Goal: Information Seeking & Learning: Find specific fact

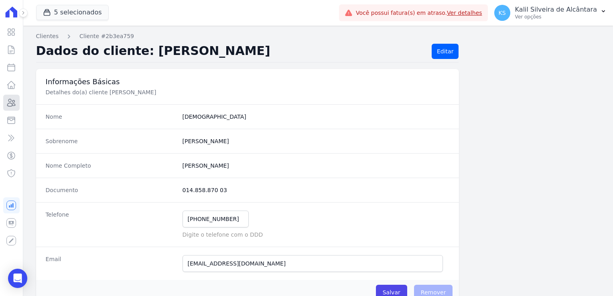
click at [14, 101] on icon at bounding box center [11, 103] width 10 height 10
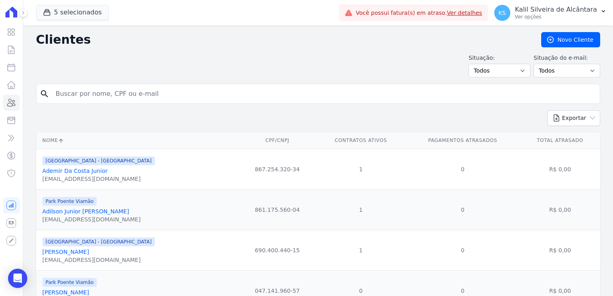
click at [148, 87] on input "search" at bounding box center [324, 94] width 546 height 16
paste input "[PERSON_NAME]"
type input "[PERSON_NAME]"
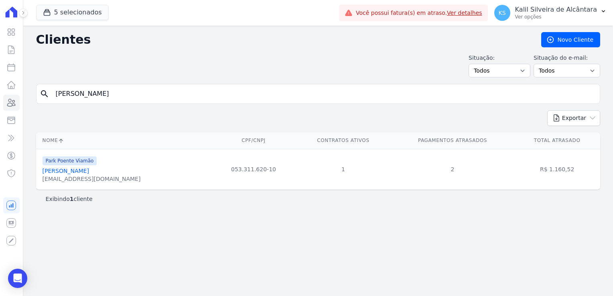
click at [89, 169] on link "[PERSON_NAME]" at bounding box center [66, 171] width 47 height 6
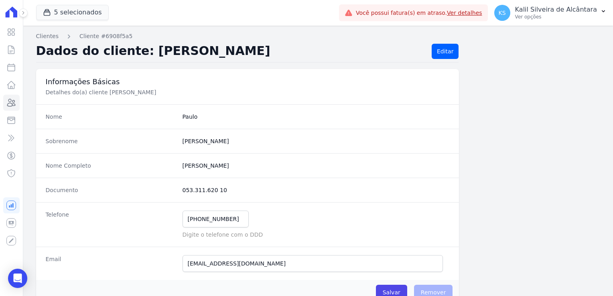
drag, startPoint x: 239, startPoint y: 182, endPoint x: 230, endPoint y: 187, distance: 9.9
click at [238, 182] on div "Documento 053.311.620 10" at bounding box center [247, 190] width 423 height 24
drag, startPoint x: 225, startPoint y: 189, endPoint x: 179, endPoint y: 193, distance: 45.9
click at [179, 193] on div "Documento 053.311.620 10" at bounding box center [247, 190] width 423 height 24
copy dd "053.311.620 10"
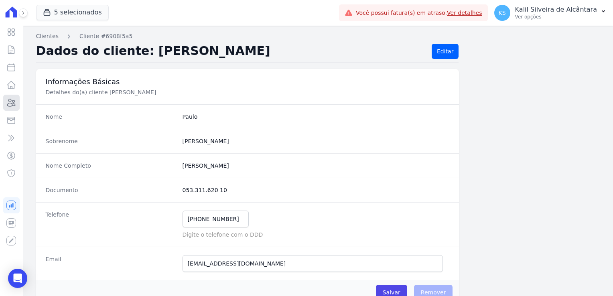
click at [16, 100] on icon at bounding box center [11, 103] width 10 height 10
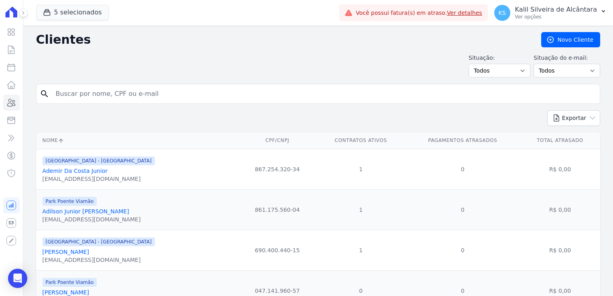
click at [130, 94] on input "search" at bounding box center [324, 94] width 546 height 16
paste input "Deise [PERSON_NAME]"
type input "Deise [PERSON_NAME]"
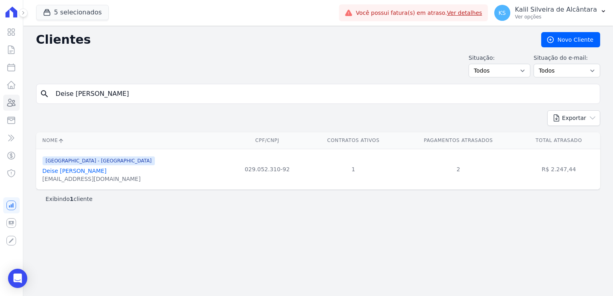
click at [88, 171] on link "Deise [PERSON_NAME]" at bounding box center [75, 171] width 64 height 6
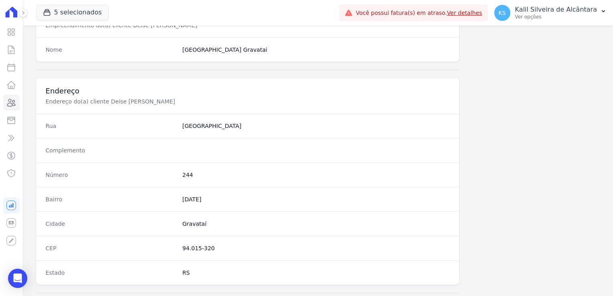
scroll to position [321, 0]
click at [189, 222] on dd "Gravataí" at bounding box center [316, 222] width 267 height 8
click at [190, 222] on dd "Gravataí" at bounding box center [316, 222] width 267 height 8
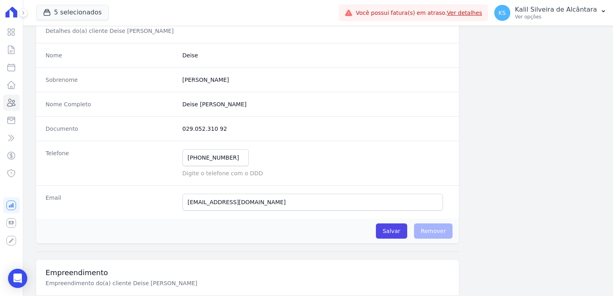
scroll to position [0, 0]
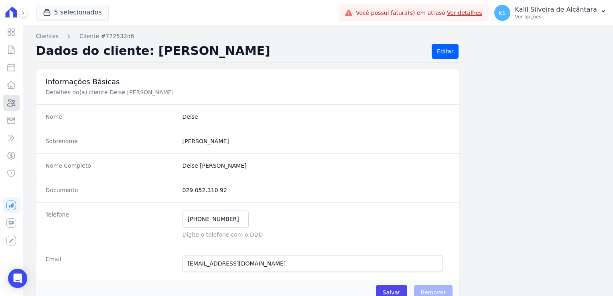
click at [13, 106] on icon at bounding box center [12, 102] width 8 height 7
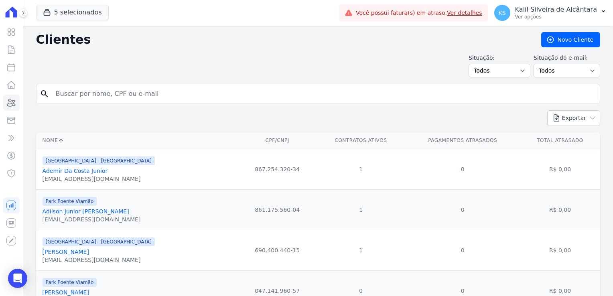
click at [122, 94] on input "search" at bounding box center [324, 94] width 546 height 16
paste input "[PERSON_NAME]"
type input "[PERSON_NAME]"
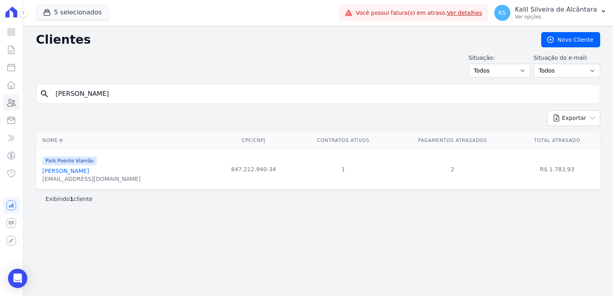
click at [80, 171] on link "[PERSON_NAME]" at bounding box center [66, 171] width 47 height 6
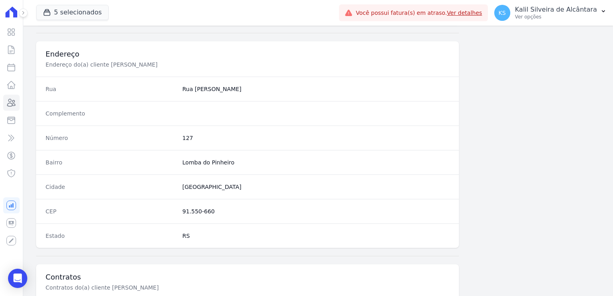
scroll to position [361, 0]
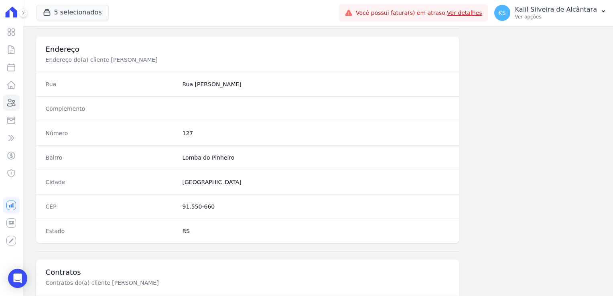
click at [187, 134] on dd "127" at bounding box center [316, 133] width 267 height 8
copy dd "127"
click at [14, 103] on icon at bounding box center [11, 103] width 10 height 10
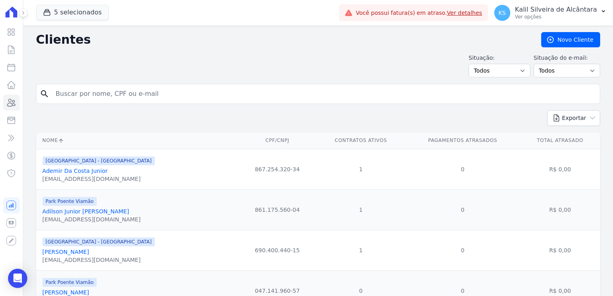
click at [143, 90] on input "search" at bounding box center [324, 94] width 546 height 16
paste input "[PERSON_NAME]"
type input "[PERSON_NAME]"
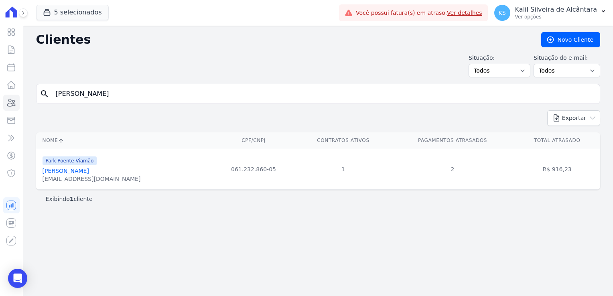
click at [85, 173] on link "[PERSON_NAME]" at bounding box center [66, 171] width 47 height 6
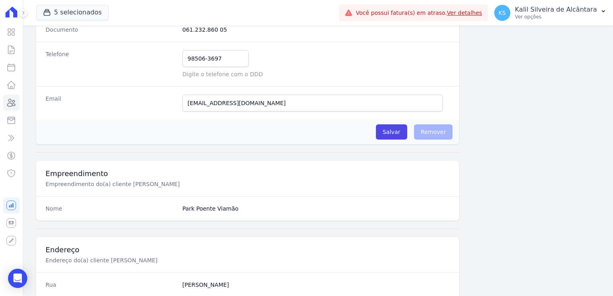
scroll to position [281, 0]
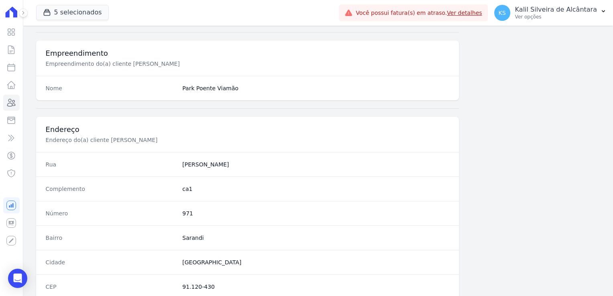
click at [183, 212] on dd "971" at bounding box center [316, 214] width 267 height 8
copy dd "971"
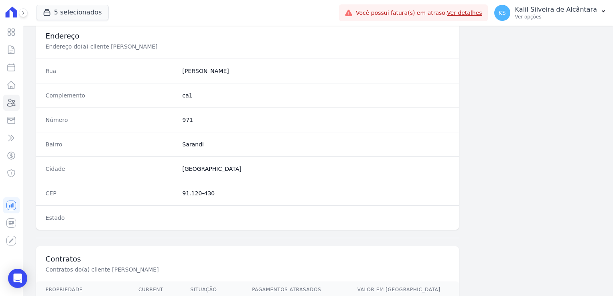
scroll to position [452, 0]
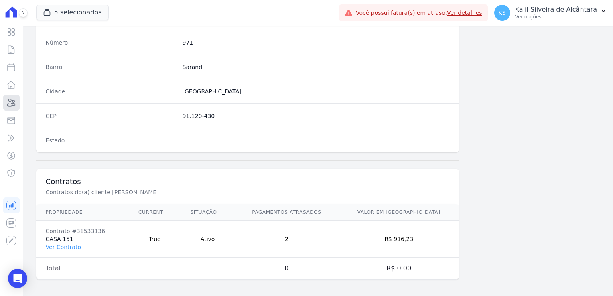
click at [8, 106] on icon at bounding box center [12, 102] width 8 height 7
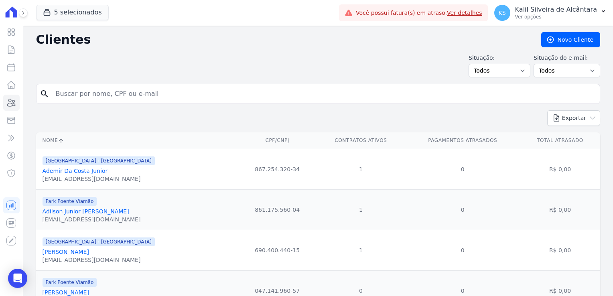
click at [116, 95] on input "search" at bounding box center [324, 94] width 546 height 16
paste input "[PERSON_NAME] Da Conceiçao"
type input "[PERSON_NAME] Da Conceiçao"
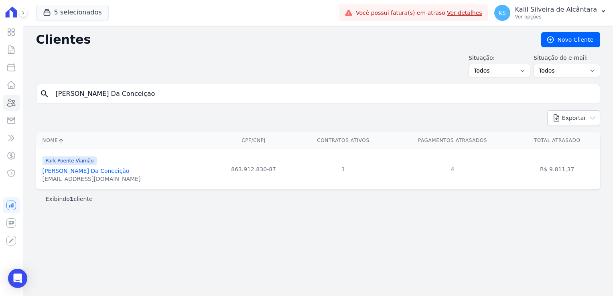
click at [73, 168] on link "[PERSON_NAME] Da Conceição" at bounding box center [86, 171] width 87 height 6
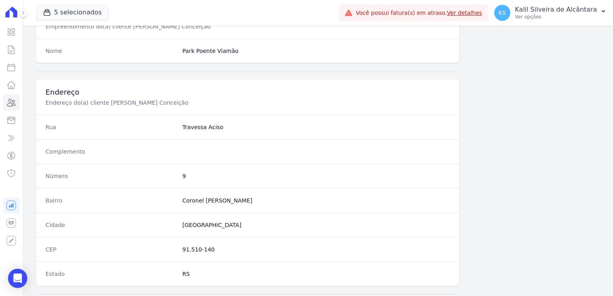
scroll to position [321, 0]
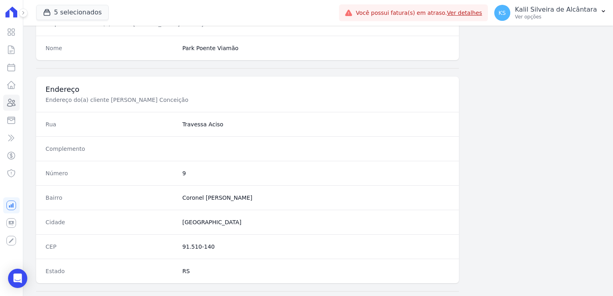
click at [183, 173] on dd "9" at bounding box center [316, 173] width 267 height 8
copy dd "9"
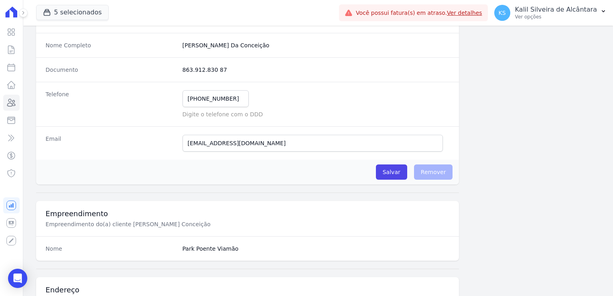
scroll to position [0, 0]
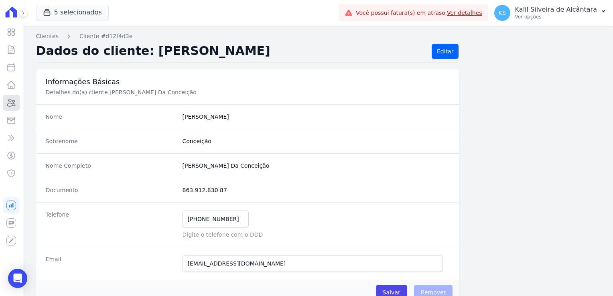
click at [14, 100] on icon at bounding box center [12, 102] width 8 height 7
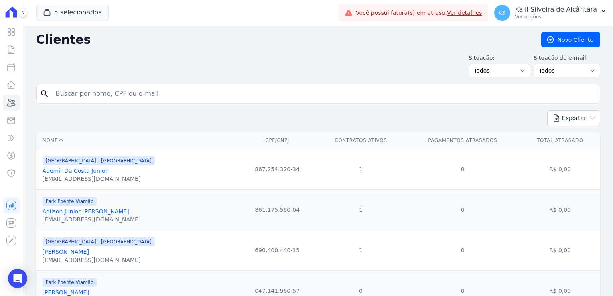
click at [154, 99] on input "search" at bounding box center [324, 94] width 546 height 16
paste input "[PERSON_NAME]"
type input "[PERSON_NAME]"
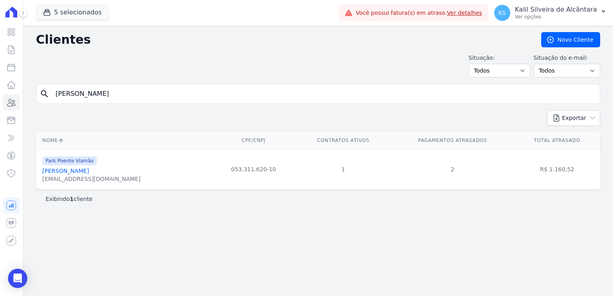
click at [89, 169] on link "[PERSON_NAME]" at bounding box center [66, 171] width 47 height 6
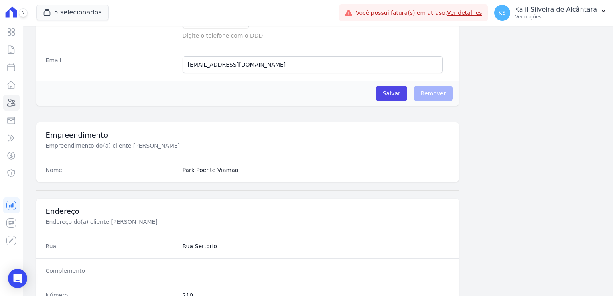
scroll to position [241, 0]
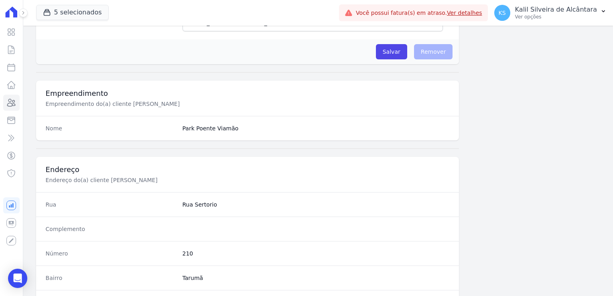
click at [183, 250] on dd "210" at bounding box center [316, 254] width 267 height 8
copy dd "210"
click at [10, 101] on icon at bounding box center [11, 103] width 10 height 10
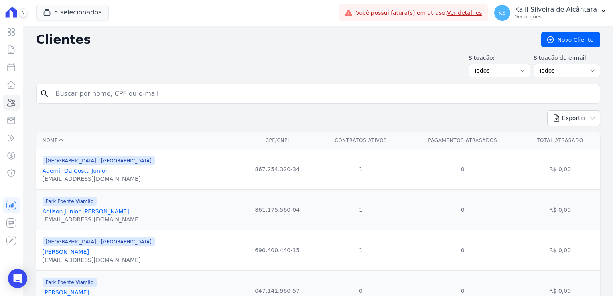
click at [151, 102] on div "search" at bounding box center [318, 94] width 564 height 20
paste input "[PERSON_NAME]"
type input "[PERSON_NAME]"
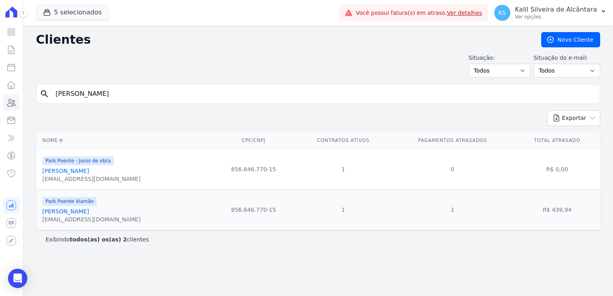
click at [80, 211] on link "[PERSON_NAME]" at bounding box center [66, 211] width 47 height 6
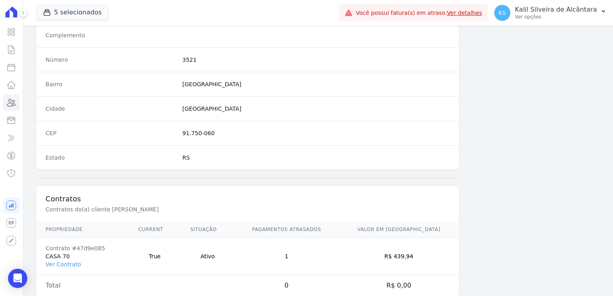
scroll to position [442, 0]
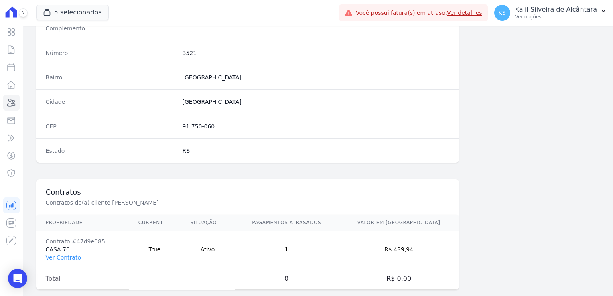
click at [186, 51] on dd "3521" at bounding box center [316, 53] width 267 height 8
copy dd "3521"
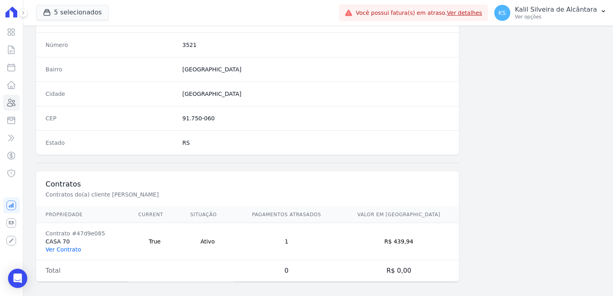
scroll to position [452, 0]
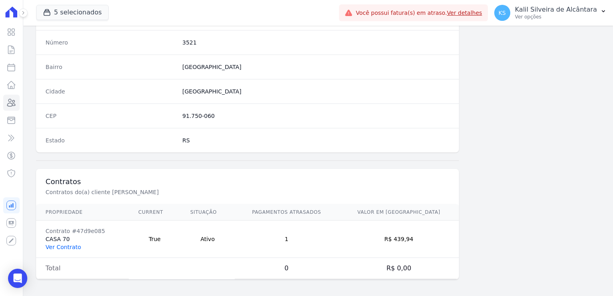
click at [66, 244] on link "Ver Contrato" at bounding box center [63, 247] width 35 height 6
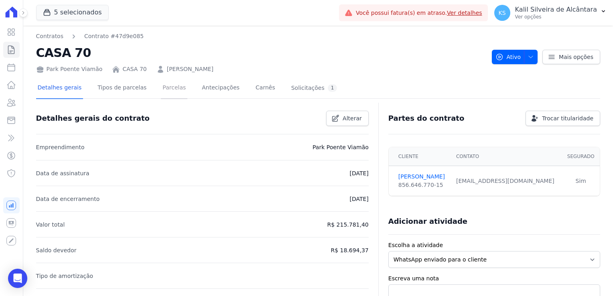
click at [166, 87] on link "Parcelas" at bounding box center [174, 88] width 26 height 21
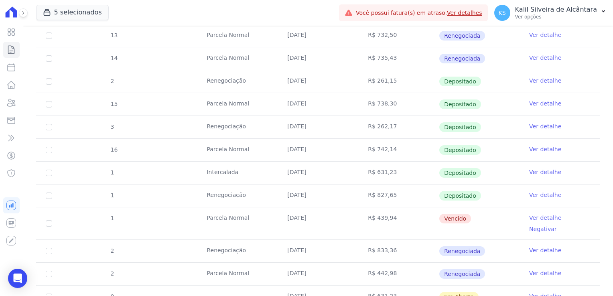
scroll to position [241, 0]
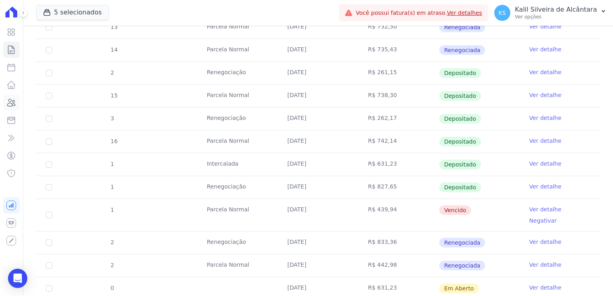
click at [14, 104] on icon at bounding box center [11, 103] width 10 height 10
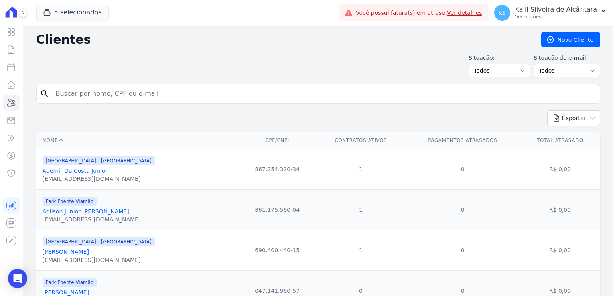
click at [129, 90] on input "search" at bounding box center [324, 94] width 546 height 16
paste input "Deise [PERSON_NAME]"
type input "Deise [PERSON_NAME]"
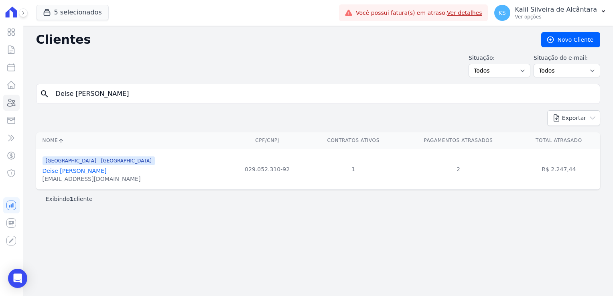
click at [79, 173] on link "Deise [PERSON_NAME]" at bounding box center [75, 171] width 64 height 6
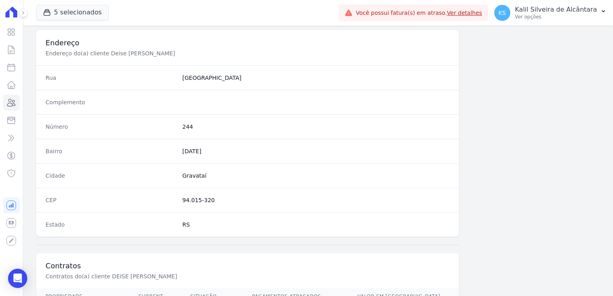
scroll to position [401, 0]
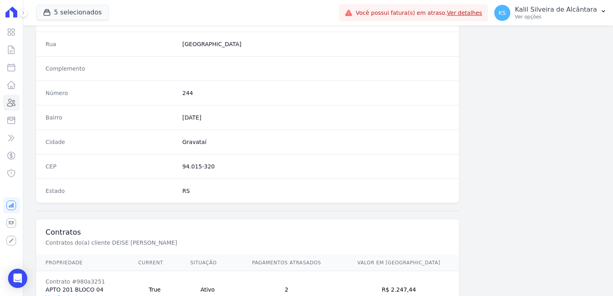
click at [185, 93] on dd "244" at bounding box center [316, 93] width 267 height 8
copy dd "244"
click at [12, 99] on icon at bounding box center [11, 103] width 10 height 10
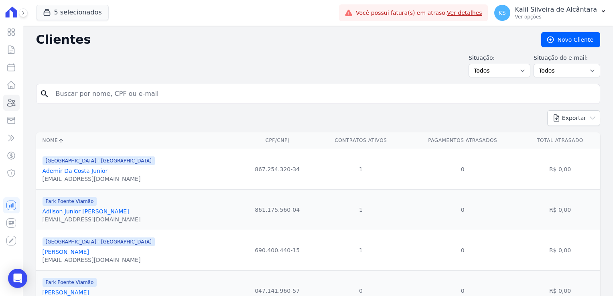
click at [110, 97] on input "search" at bounding box center [324, 94] width 546 height 16
paste input "[PERSON_NAME] Da Luz"
type input "[PERSON_NAME] Da Luz"
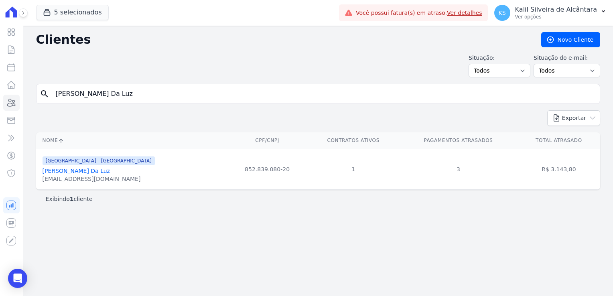
click at [62, 166] on div "[GEOGRAPHIC_DATA] - [GEOGRAPHIC_DATA] [PERSON_NAME] Da Luz [EMAIL_ADDRESS][DOMA…" at bounding box center [99, 169] width 112 height 27
click at [66, 168] on link "[PERSON_NAME] Da Luz" at bounding box center [76, 171] width 67 height 6
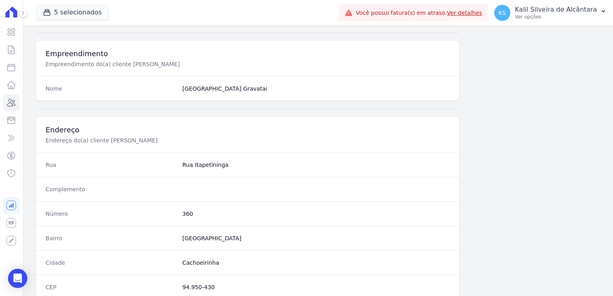
scroll to position [281, 0]
click at [185, 212] on dd "360" at bounding box center [316, 214] width 267 height 8
copy dd "360"
click at [11, 99] on icon at bounding box center [11, 103] width 10 height 10
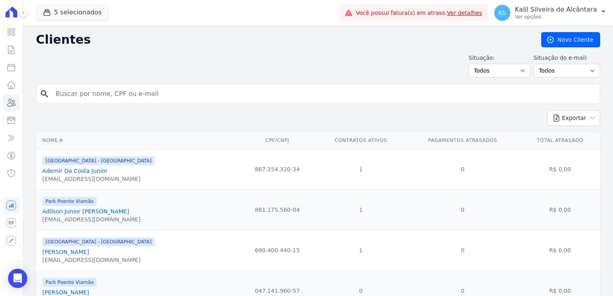
click at [96, 99] on input "search" at bounding box center [324, 94] width 546 height 16
paste input "[PERSON_NAME]"
type input "[PERSON_NAME]"
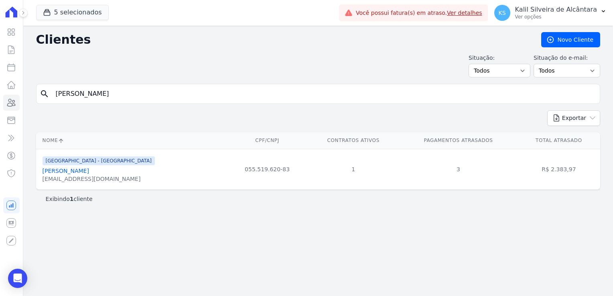
click at [71, 170] on link "[PERSON_NAME]" at bounding box center [66, 171] width 47 height 6
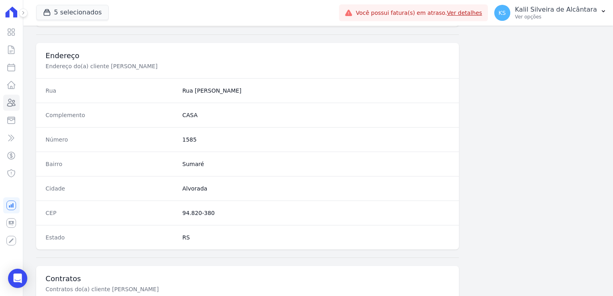
scroll to position [361, 0]
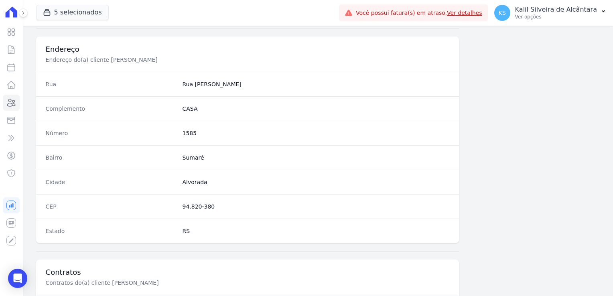
click at [184, 129] on dd "1585" at bounding box center [316, 133] width 267 height 8
copy dd "1585"
click at [14, 99] on icon at bounding box center [11, 103] width 10 height 10
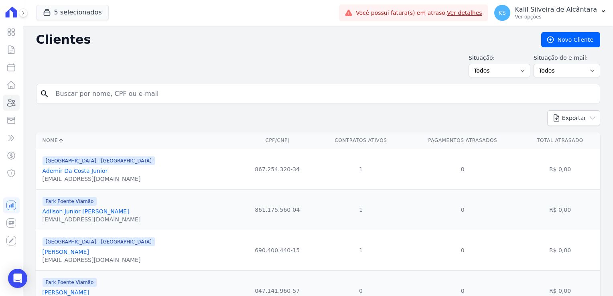
click at [79, 91] on input "search" at bounding box center [324, 94] width 546 height 16
paste input "[PERSON_NAME]"
type input "[PERSON_NAME]"
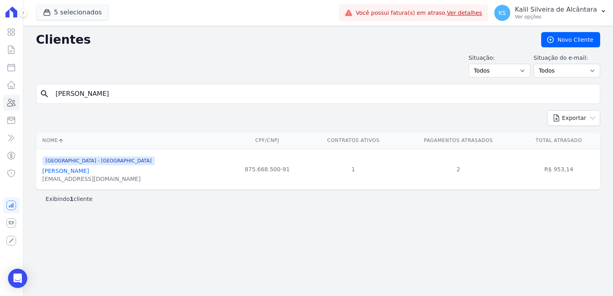
click at [85, 173] on link "[PERSON_NAME]" at bounding box center [66, 171] width 47 height 6
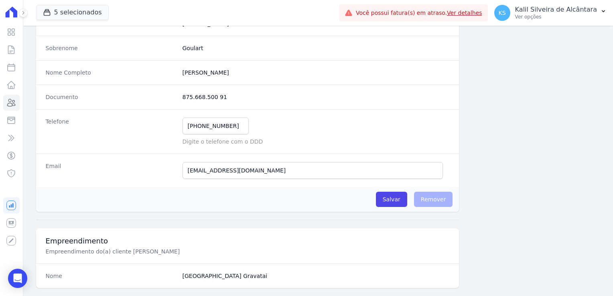
scroll to position [281, 0]
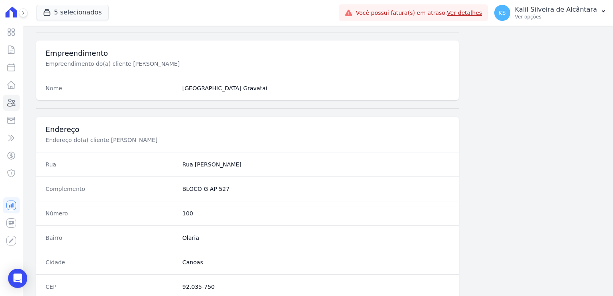
click at [183, 210] on dd "100" at bounding box center [316, 214] width 267 height 8
copy dd "100"
click at [11, 104] on icon at bounding box center [11, 103] width 10 height 10
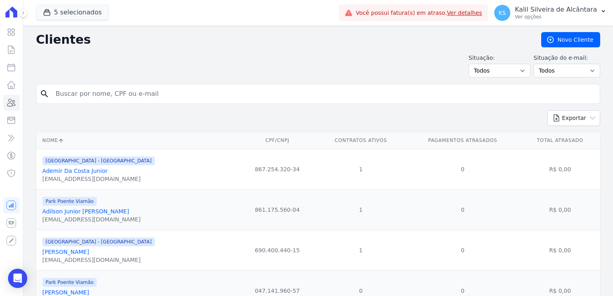
click at [100, 93] on input "search" at bounding box center [324, 94] width 546 height 16
paste input "[PERSON_NAME]"
type input "[PERSON_NAME]"
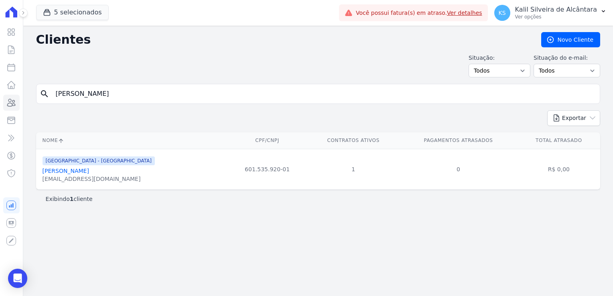
click at [80, 170] on link "[PERSON_NAME]" at bounding box center [66, 171] width 47 height 6
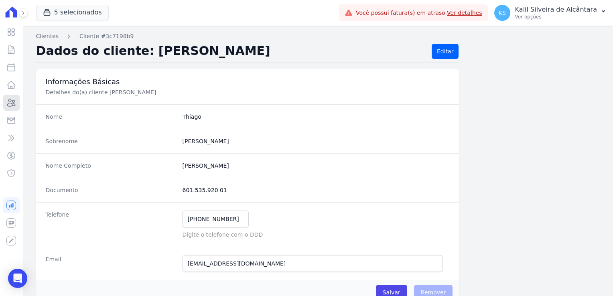
click at [16, 105] on icon at bounding box center [11, 103] width 10 height 10
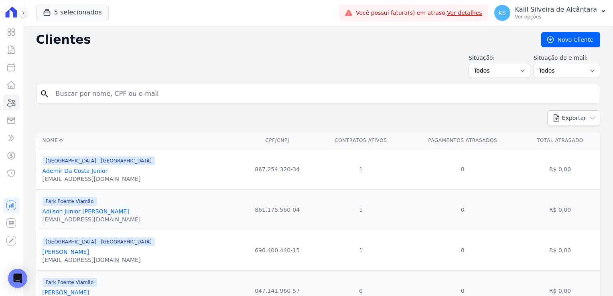
click at [160, 98] on input "search" at bounding box center [324, 94] width 546 height 16
paste input "[PERSON_NAME] Da Conceição"
type input "[PERSON_NAME] Da Conceição"
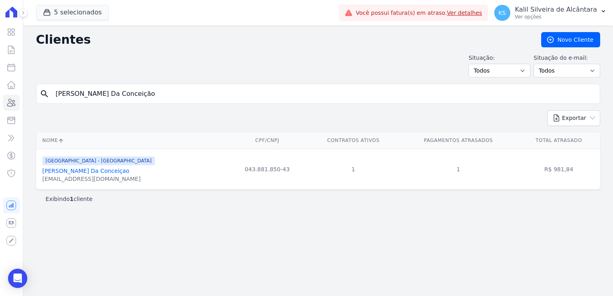
click at [101, 171] on link "[PERSON_NAME] Da Conceiçao" at bounding box center [86, 171] width 87 height 6
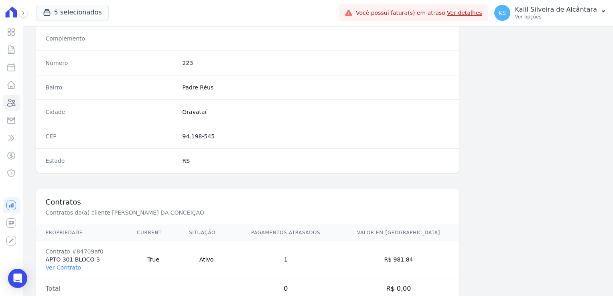
scroll to position [452, 0]
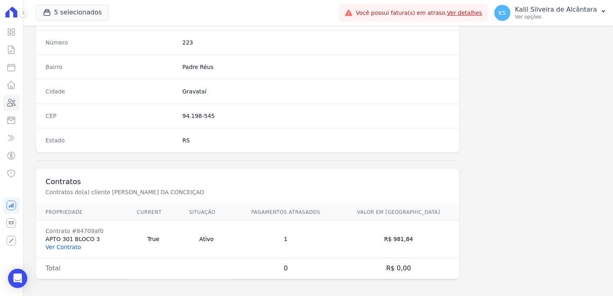
click at [68, 244] on link "Ver Contrato" at bounding box center [63, 247] width 35 height 6
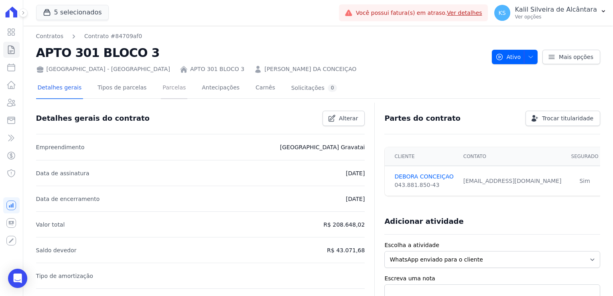
click at [173, 92] on link "Parcelas" at bounding box center [174, 88] width 26 height 21
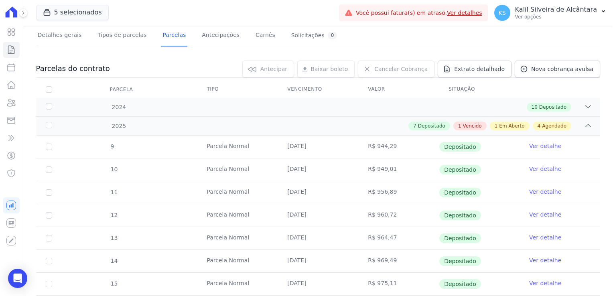
scroll to position [241, 0]
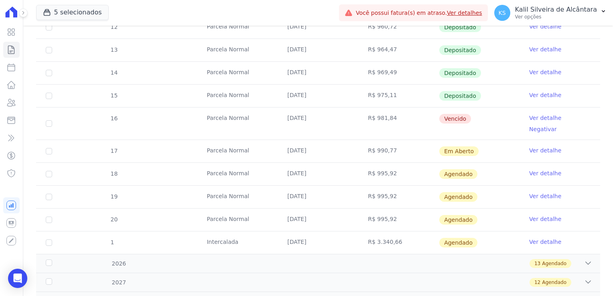
drag, startPoint x: 320, startPoint y: 124, endPoint x: 262, endPoint y: 121, distance: 57.9
click at [262, 121] on tr "16 [GEOGRAPHIC_DATA] [DATE] R$ 981,84 [GEOGRAPHIC_DATA] Ver detalhe Negativar" at bounding box center [318, 123] width 564 height 33
click at [16, 101] on link "Clientes" at bounding box center [11, 103] width 16 height 16
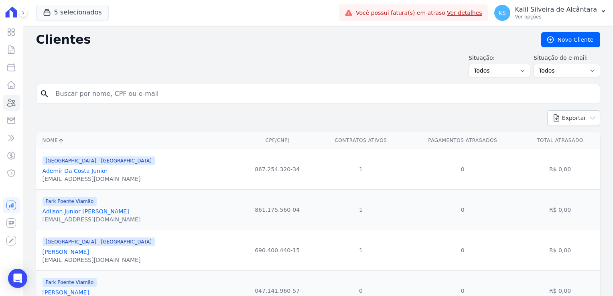
click at [80, 97] on input "search" at bounding box center [324, 94] width 546 height 16
paste input "[PERSON_NAME]"
type input "[PERSON_NAME]"
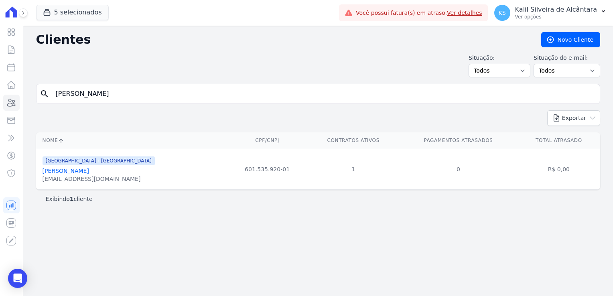
click at [89, 174] on link "[PERSON_NAME]" at bounding box center [66, 171] width 47 height 6
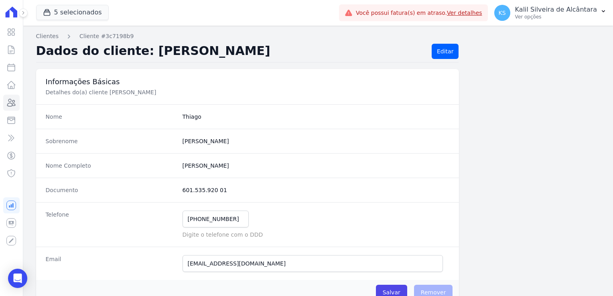
drag, startPoint x: 217, startPoint y: 188, endPoint x: 175, endPoint y: 188, distance: 42.1
click at [175, 188] on div "Documento 601.535.920 01" at bounding box center [247, 190] width 423 height 24
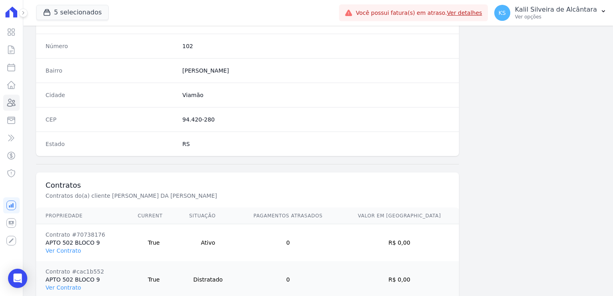
scroll to position [489, 0]
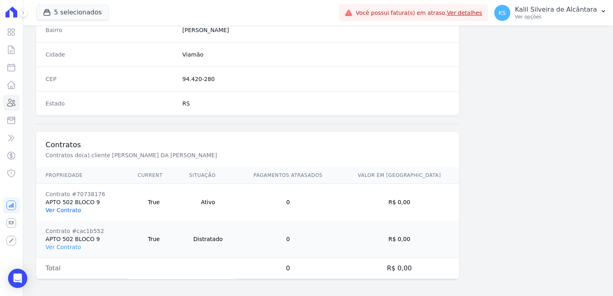
click at [56, 207] on link "Ver Contrato" at bounding box center [63, 210] width 35 height 6
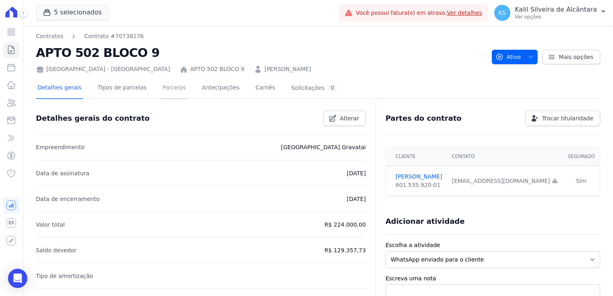
click at [161, 86] on link "Parcelas" at bounding box center [174, 88] width 26 height 21
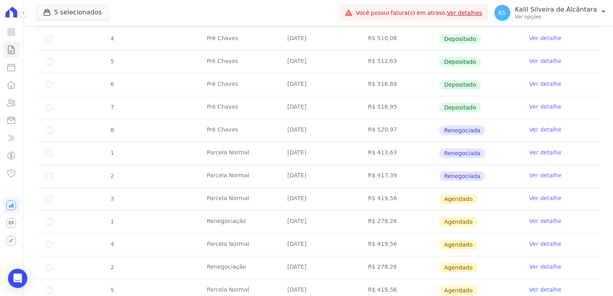
scroll to position [147, 0]
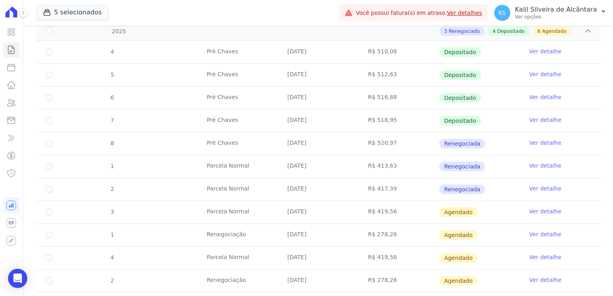
drag, startPoint x: 323, startPoint y: 215, endPoint x: 278, endPoint y: 215, distance: 45.0
click at [278, 215] on td "[DATE]" at bounding box center [318, 212] width 81 height 22
click at [16, 97] on link "Clientes" at bounding box center [11, 103] width 16 height 16
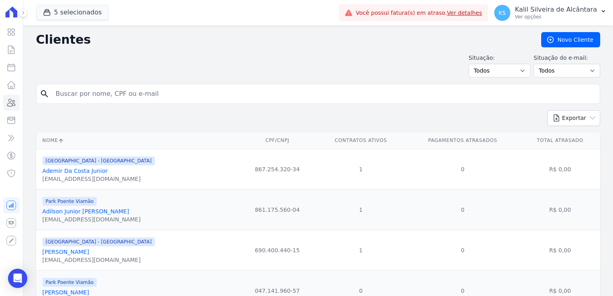
click at [134, 104] on form "search" at bounding box center [318, 97] width 564 height 26
click at [135, 96] on input "search" at bounding box center [324, 94] width 546 height 16
paste input "[PERSON_NAME] Da Luz"
type input "[PERSON_NAME] Da Luz"
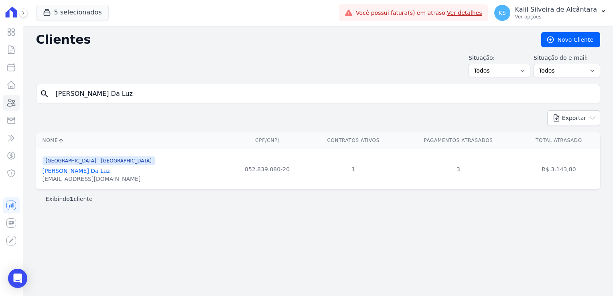
click at [92, 171] on link "[PERSON_NAME] Da Luz" at bounding box center [76, 171] width 67 height 6
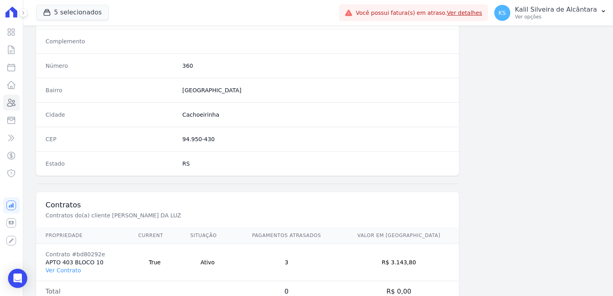
scroll to position [452, 0]
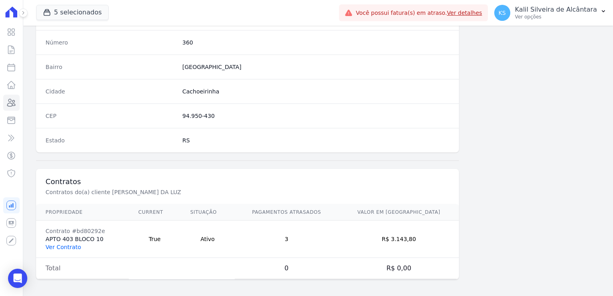
click at [75, 244] on link "Ver Contrato" at bounding box center [63, 247] width 35 height 6
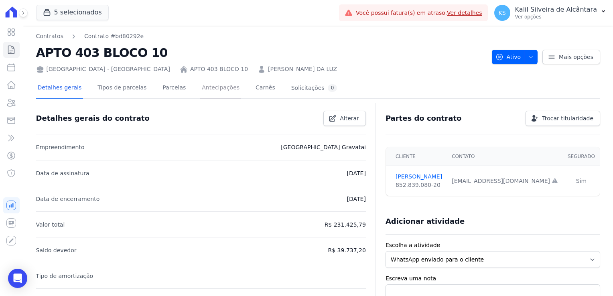
click at [200, 94] on link "Antecipações" at bounding box center [220, 88] width 41 height 21
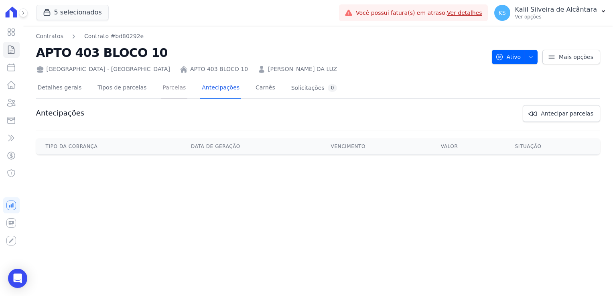
click at [169, 93] on link "Parcelas" at bounding box center [174, 88] width 26 height 21
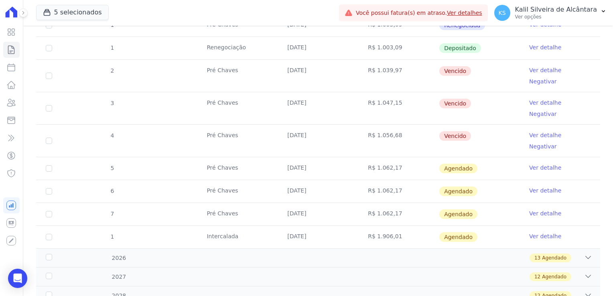
scroll to position [201, 0]
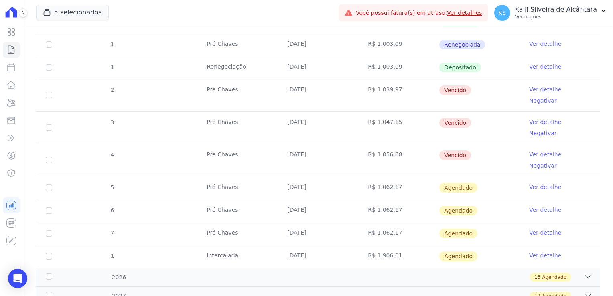
drag, startPoint x: 319, startPoint y: 89, endPoint x: 295, endPoint y: 89, distance: 24.1
click at [295, 89] on tr "2 Pré Chaves [DATE] R$ 1.039,97 [GEOGRAPHIC_DATA] Ver detalhe Negativar" at bounding box center [318, 95] width 564 height 33
drag, startPoint x: 295, startPoint y: 89, endPoint x: 248, endPoint y: 108, distance: 50.1
click at [241, 114] on td "Pré Chaves" at bounding box center [237, 128] width 81 height 32
click at [8, 89] on icon at bounding box center [11, 85] width 10 height 10
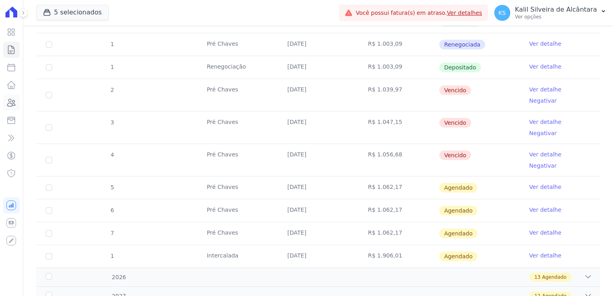
click at [14, 105] on icon at bounding box center [11, 103] width 10 height 10
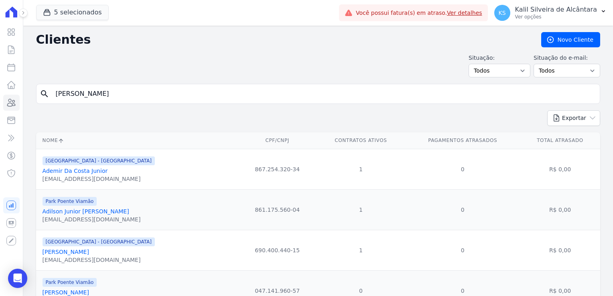
type input "[PERSON_NAME]"
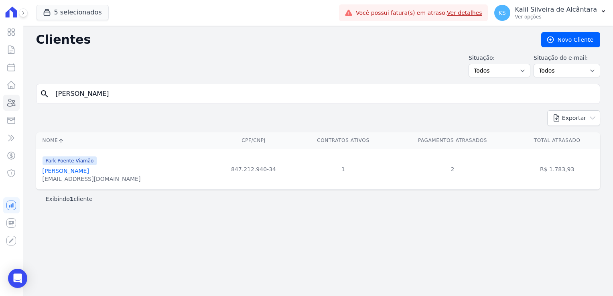
drag, startPoint x: 186, startPoint y: 87, endPoint x: 21, endPoint y: 107, distance: 165.7
click at [24, 106] on div "Clientes [GEOGRAPHIC_DATA] Situação: Todos Adimplentes Inadimplentes Situação d…" at bounding box center [318, 161] width 590 height 271
paste input "[PERSON_NAME]"
type input "[PERSON_NAME]"
click at [80, 170] on link "[PERSON_NAME]" at bounding box center [66, 171] width 47 height 6
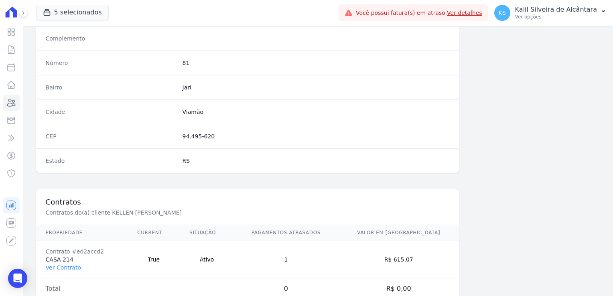
scroll to position [452, 0]
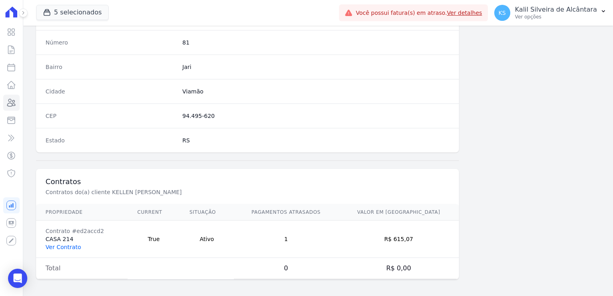
click at [60, 245] on link "Ver Contrato" at bounding box center [63, 247] width 35 height 6
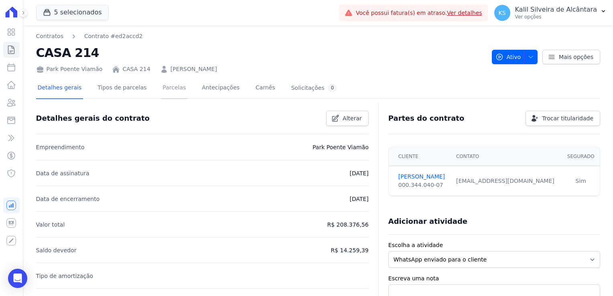
click at [161, 89] on link "Parcelas" at bounding box center [174, 88] width 26 height 21
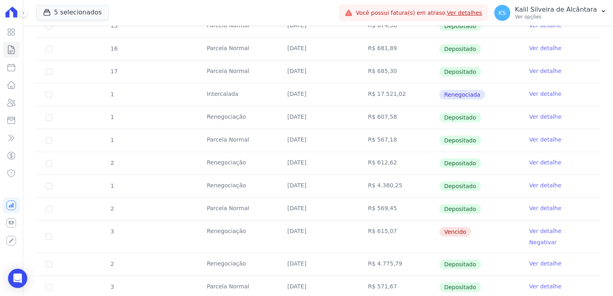
scroll to position [241, 0]
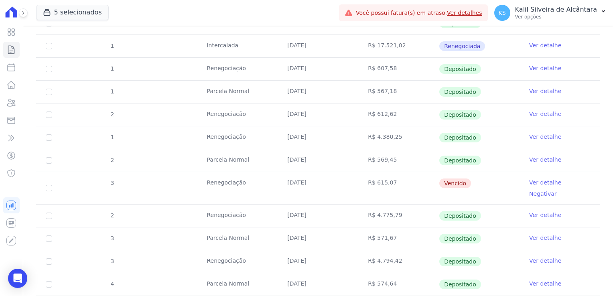
click at [226, 172] on tr "3 Renegociação [DATE] R$ 615,07 [GEOGRAPHIC_DATA] Ver detalhe Negativar" at bounding box center [318, 188] width 564 height 33
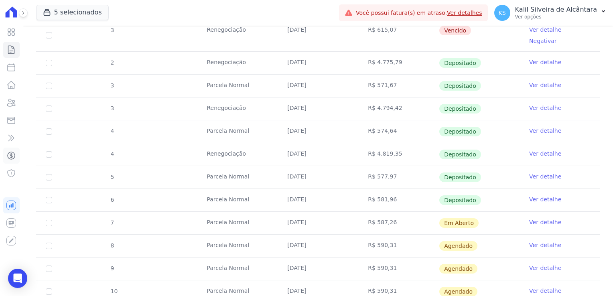
scroll to position [321, 0]
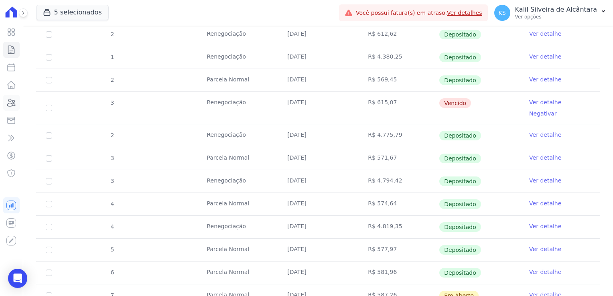
click at [14, 104] on icon at bounding box center [12, 102] width 8 height 7
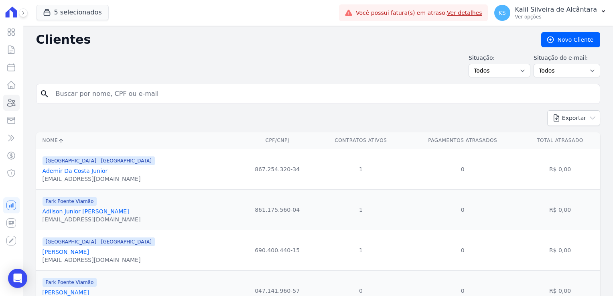
click at [135, 95] on input "search" at bounding box center [324, 94] width 546 height 16
paste input "Ap1c#Incorp"
type input "A"
type input "daiane dias da"
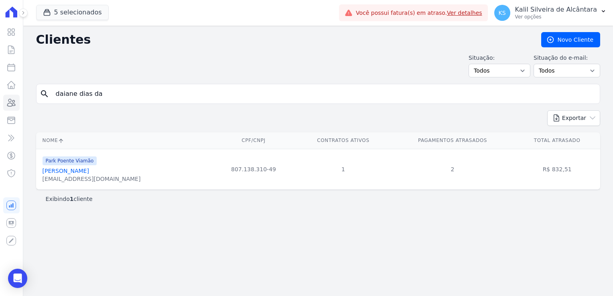
click at [80, 168] on link "[PERSON_NAME]" at bounding box center [66, 171] width 47 height 6
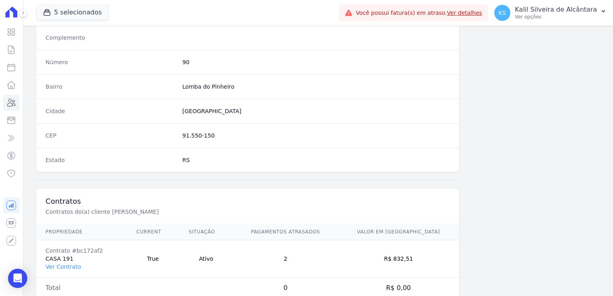
scroll to position [452, 0]
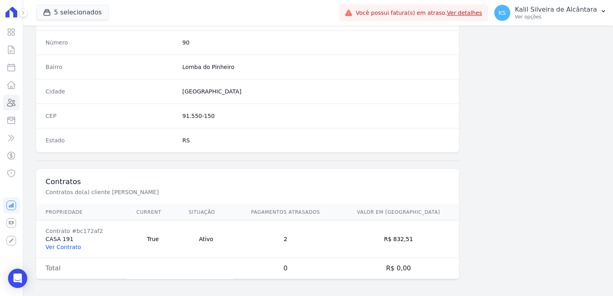
click at [59, 246] on link "Ver Contrato" at bounding box center [63, 247] width 35 height 6
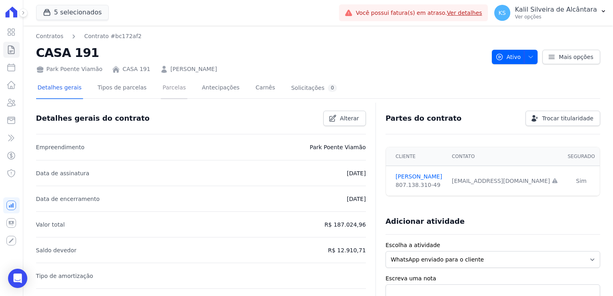
click at [161, 84] on link "Parcelas" at bounding box center [174, 88] width 26 height 21
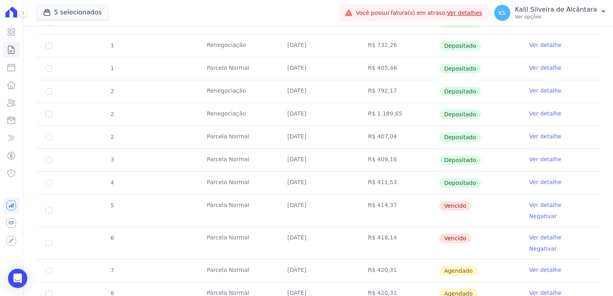
scroll to position [482, 0]
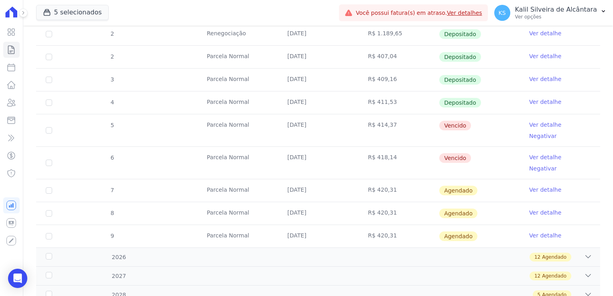
drag, startPoint x: 384, startPoint y: 124, endPoint x: 210, endPoint y: 123, distance: 173.4
click at [210, 123] on tr "5 [GEOGRAPHIC_DATA] [DATE] R$ 414,37 [GEOGRAPHIC_DATA] Ver detalhe Negativar" at bounding box center [318, 130] width 564 height 33
click at [326, 147] on td "[DATE]" at bounding box center [318, 163] width 81 height 32
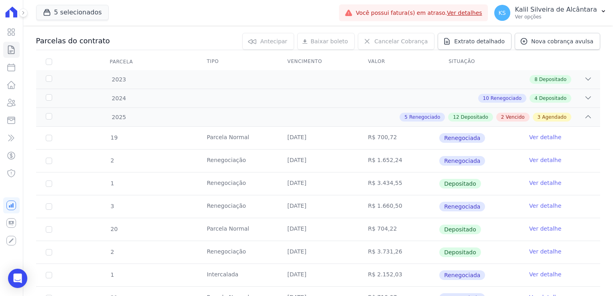
scroll to position [0, 0]
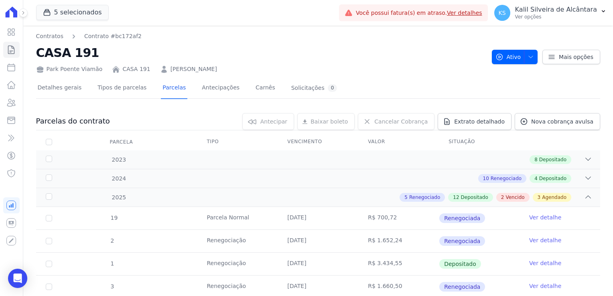
click at [183, 70] on link "[PERSON_NAME]" at bounding box center [194, 69] width 47 height 8
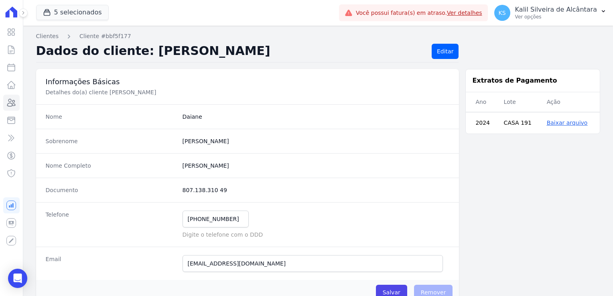
click at [173, 168] on div "Nome Completo [PERSON_NAME]" at bounding box center [247, 165] width 423 height 24
click at [237, 156] on div "Nome Completo [PERSON_NAME]" at bounding box center [247, 165] width 423 height 24
drag, startPoint x: 223, startPoint y: 188, endPoint x: 179, endPoint y: 190, distance: 44.2
click at [179, 190] on div "Documento 807.138.310 49" at bounding box center [247, 190] width 423 height 24
drag, startPoint x: 232, startPoint y: 220, endPoint x: 178, endPoint y: 218, distance: 54.6
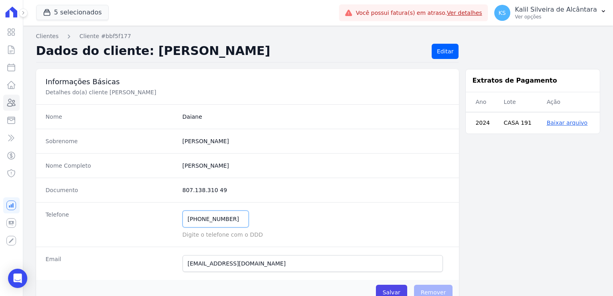
click at [178, 218] on div "Telefone [PHONE_NUMBER] Mensagem de SMS ainda não enviada.. Mensagem de [PERSON…" at bounding box center [247, 224] width 423 height 45
click at [257, 269] on input "[EMAIL_ADDRESS][DOMAIN_NAME]" at bounding box center [313, 263] width 261 height 17
drag, startPoint x: 261, startPoint y: 266, endPoint x: 160, endPoint y: 259, distance: 101.8
click at [160, 259] on div "Email [EMAIL_ADDRESS][DOMAIN_NAME] E-mail enviado. Aguardando confirmação.." at bounding box center [247, 263] width 423 height 33
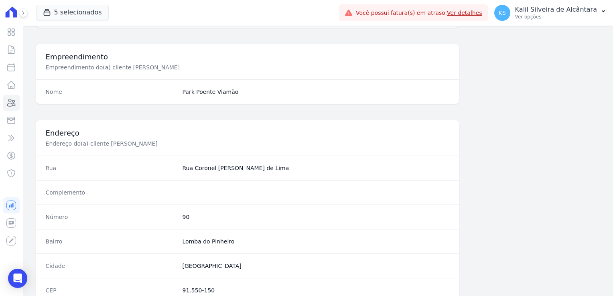
scroll to position [361, 0]
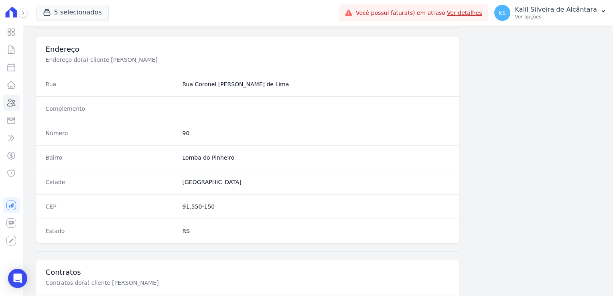
drag, startPoint x: 229, startPoint y: 155, endPoint x: 179, endPoint y: 159, distance: 49.9
click at [179, 159] on div "Bairro [GEOGRAPHIC_DATA]" at bounding box center [247, 157] width 423 height 24
click at [138, 185] on div "Cidade [GEOGRAPHIC_DATA]" at bounding box center [247, 182] width 423 height 24
drag, startPoint x: 214, startPoint y: 182, endPoint x: 180, endPoint y: 184, distance: 33.4
click at [180, 184] on div "Cidade [GEOGRAPHIC_DATA]" at bounding box center [247, 182] width 423 height 24
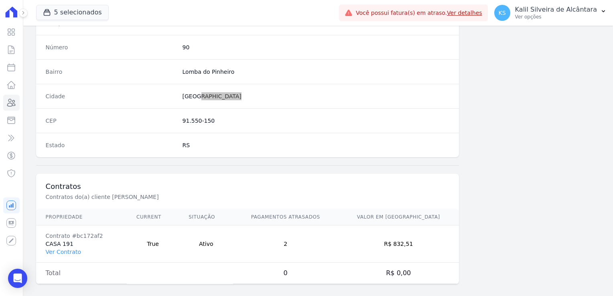
scroll to position [452, 0]
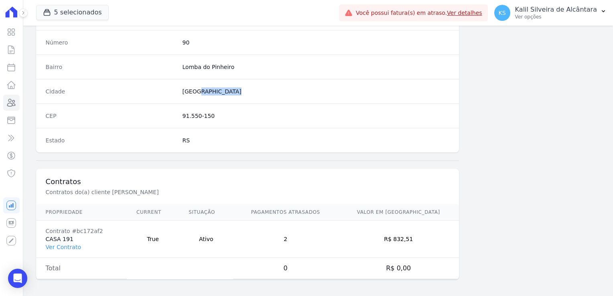
drag, startPoint x: 407, startPoint y: 238, endPoint x: 421, endPoint y: 238, distance: 14.9
click at [421, 238] on td "R$ 832,51" at bounding box center [398, 239] width 121 height 37
click at [7, 85] on icon at bounding box center [11, 85] width 10 height 10
click at [12, 98] on icon at bounding box center [11, 103] width 10 height 10
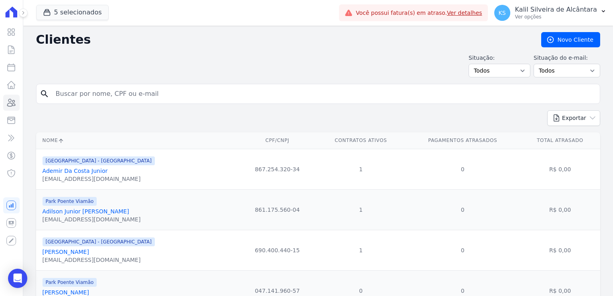
click at [125, 92] on input "search" at bounding box center [324, 94] width 546 height 16
paste input "[PERSON_NAME]"
type input "[PERSON_NAME]"
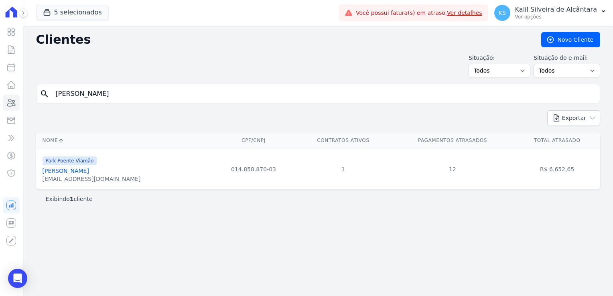
click at [88, 170] on link "[PERSON_NAME]" at bounding box center [66, 171] width 47 height 6
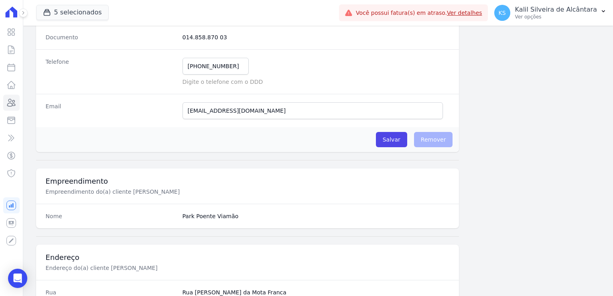
scroll to position [241, 0]
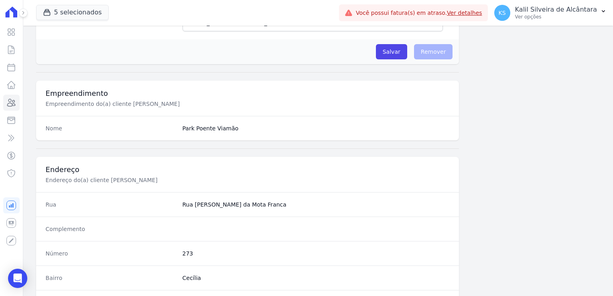
click at [187, 250] on dd "273" at bounding box center [316, 254] width 267 height 8
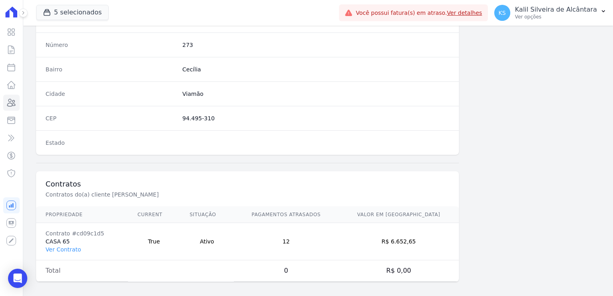
scroll to position [452, 0]
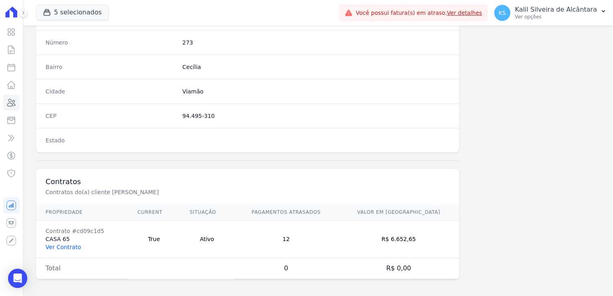
click at [69, 245] on link "Ver Contrato" at bounding box center [63, 247] width 35 height 6
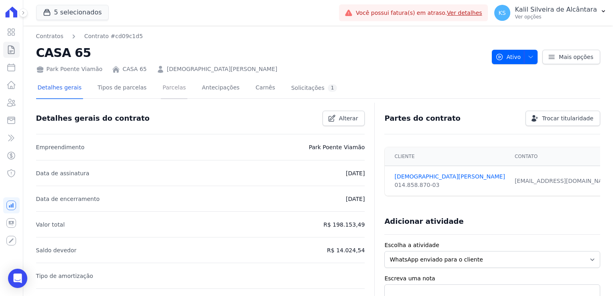
click at [173, 89] on link "Parcelas" at bounding box center [174, 88] width 26 height 21
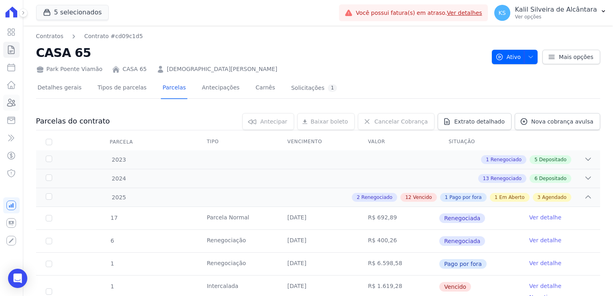
click at [14, 99] on icon at bounding box center [11, 103] width 10 height 10
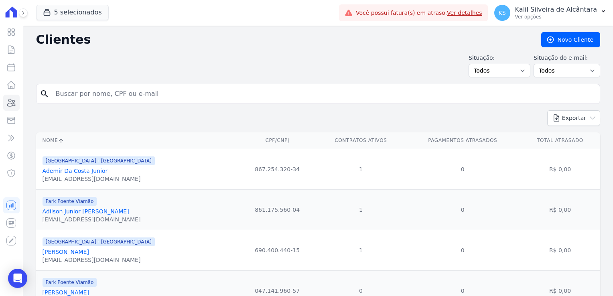
click at [0, 96] on html "Visão Geral Contratos [GEOGRAPHIC_DATA] Lotes Clientes Minha Carteira Transferê…" at bounding box center [306, 148] width 613 height 296
type input "[PERSON_NAME]"
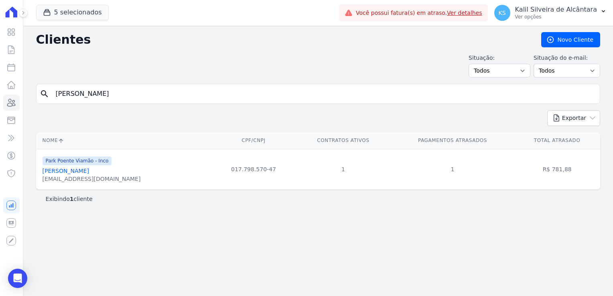
click at [73, 175] on div "[EMAIL_ADDRESS][DOMAIN_NAME]" at bounding box center [92, 179] width 98 height 8
click at [74, 171] on link "[PERSON_NAME]" at bounding box center [66, 171] width 47 height 6
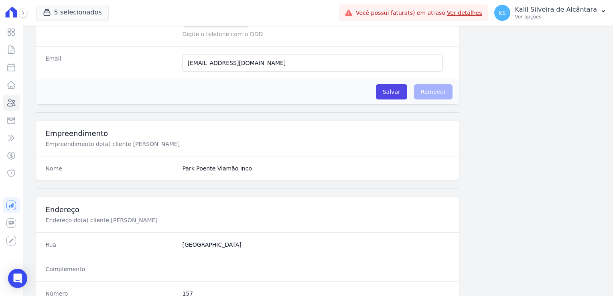
scroll to position [442, 0]
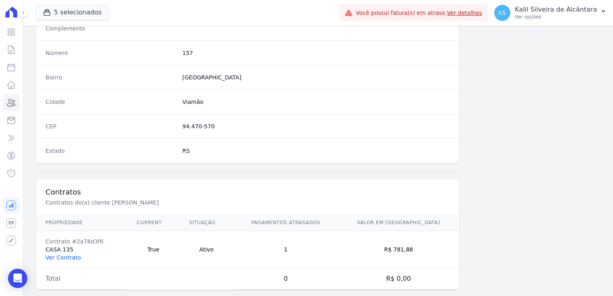
click at [66, 257] on link "Ver Contrato" at bounding box center [63, 257] width 35 height 6
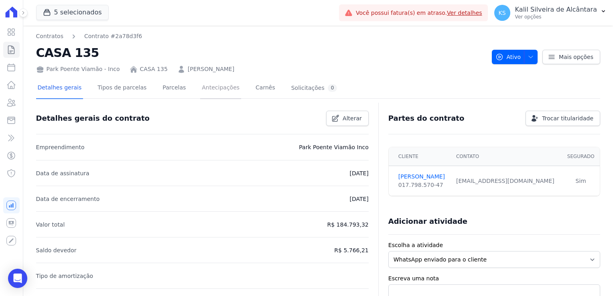
click at [205, 90] on link "Antecipações" at bounding box center [220, 88] width 41 height 21
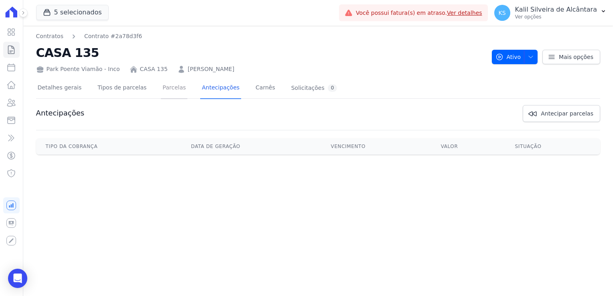
click at [161, 87] on link "Parcelas" at bounding box center [174, 88] width 26 height 21
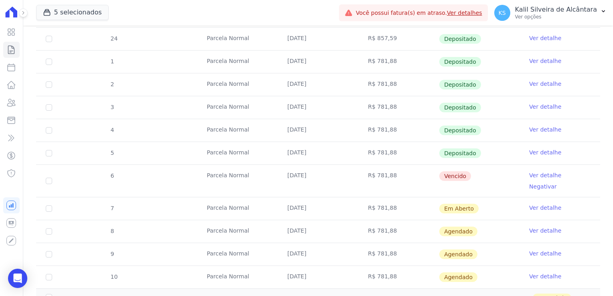
scroll to position [249, 0]
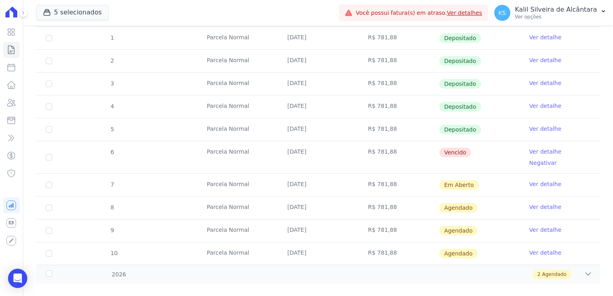
drag, startPoint x: 349, startPoint y: 149, endPoint x: 271, endPoint y: 150, distance: 78.3
click at [271, 150] on tr "6 [GEOGRAPHIC_DATA] [DATE] R$ 781,88 [GEOGRAPHIC_DATA] Ver detalhe Negativar" at bounding box center [318, 157] width 564 height 33
click at [8, 103] on icon at bounding box center [11, 103] width 10 height 10
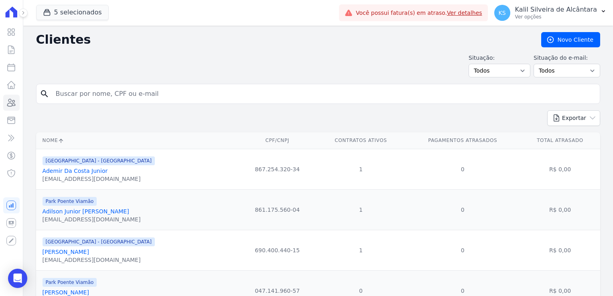
click at [135, 92] on input "search" at bounding box center [324, 94] width 546 height 16
paste input "[PERSON_NAME]"
type input "[PERSON_NAME]"
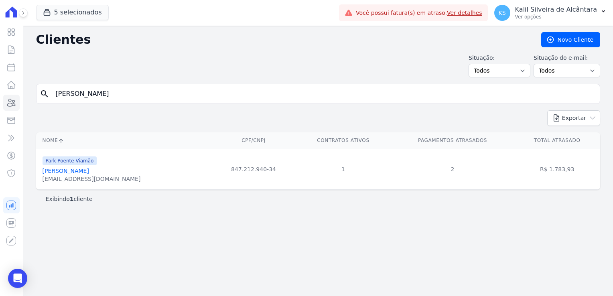
click at [83, 173] on link "[PERSON_NAME]" at bounding box center [66, 171] width 47 height 6
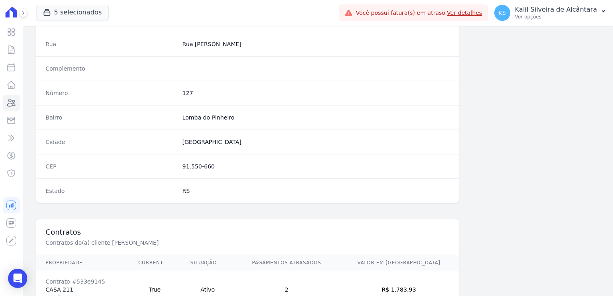
scroll to position [452, 0]
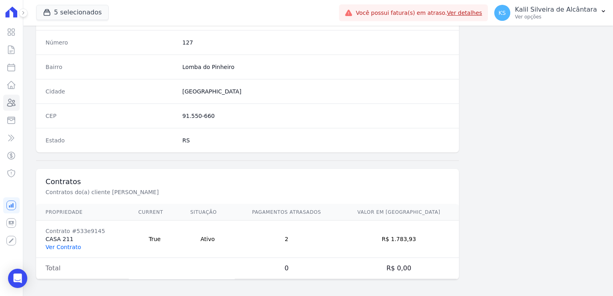
click at [74, 244] on link "Ver Contrato" at bounding box center [63, 247] width 35 height 6
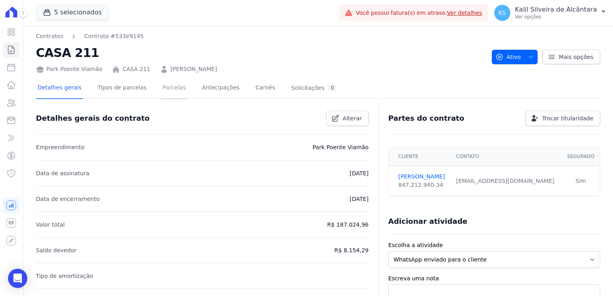
click at [161, 92] on link "Parcelas" at bounding box center [174, 88] width 26 height 21
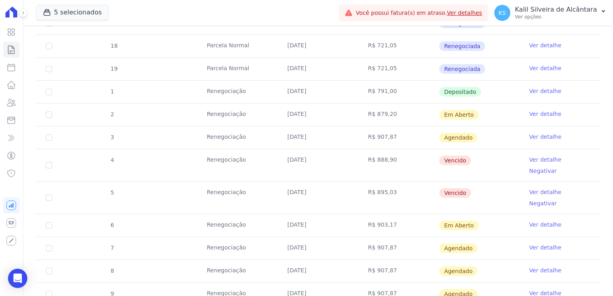
scroll to position [271, 0]
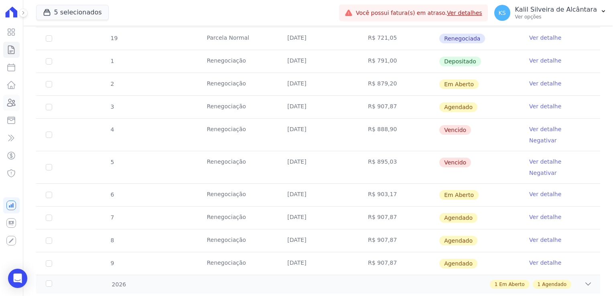
click at [14, 103] on icon at bounding box center [11, 103] width 10 height 10
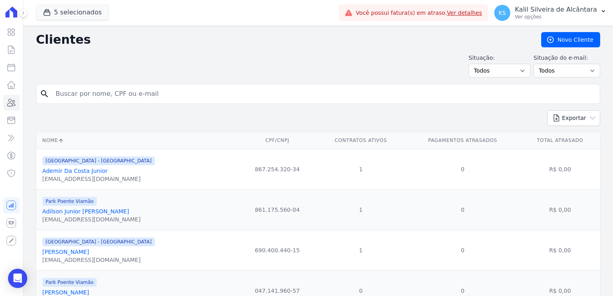
click at [81, 97] on input "search" at bounding box center [324, 94] width 546 height 16
paste input "[PERSON_NAME]"
type input "[PERSON_NAME]"
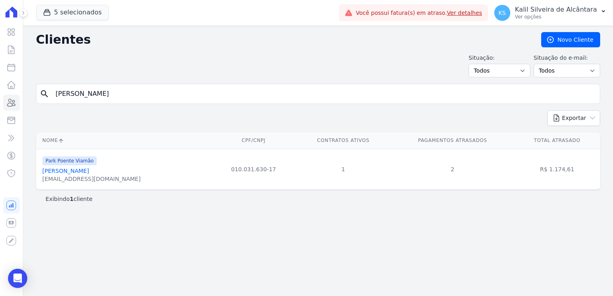
click at [77, 169] on link "[PERSON_NAME]" at bounding box center [66, 171] width 47 height 6
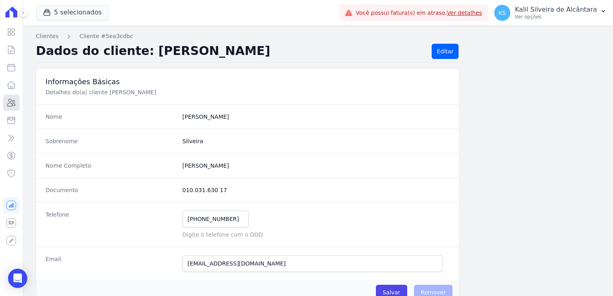
click at [12, 108] on link "Clientes" at bounding box center [11, 103] width 16 height 16
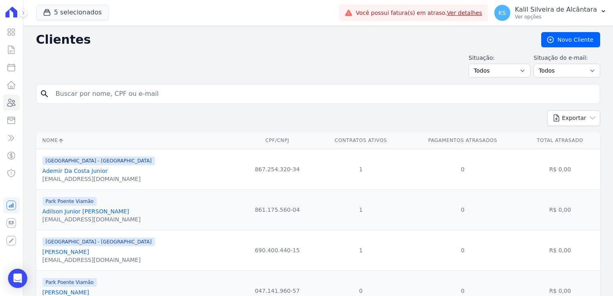
click at [142, 92] on input "search" at bounding box center [324, 94] width 546 height 16
paste input "[PERSON_NAME]"
type input "[PERSON_NAME]"
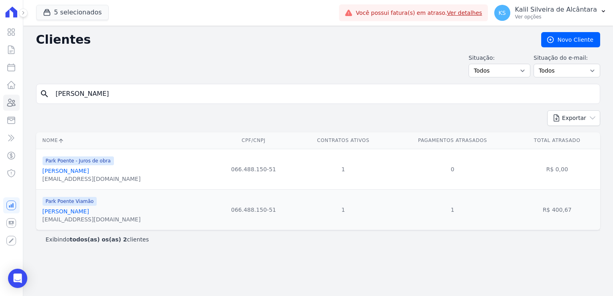
click at [78, 212] on link "[PERSON_NAME]" at bounding box center [66, 211] width 47 height 6
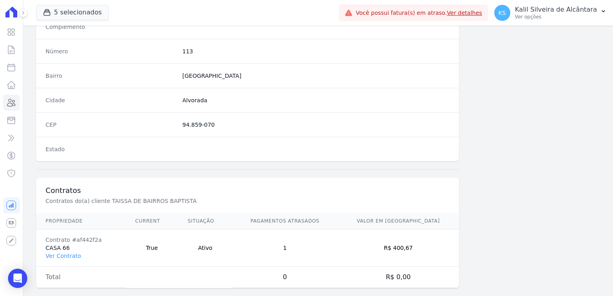
scroll to position [452, 0]
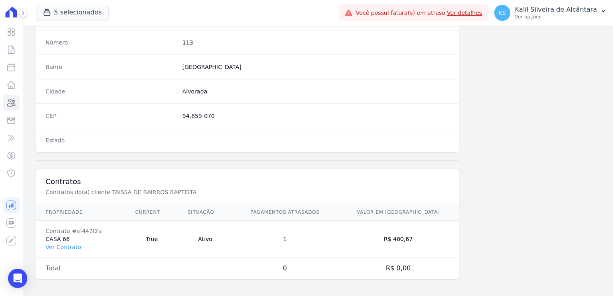
click at [62, 249] on td "Contrato #af442f2a CASA 66 Ver Contrato" at bounding box center [81, 239] width 90 height 37
click at [63, 246] on link "Ver Contrato" at bounding box center [63, 247] width 35 height 6
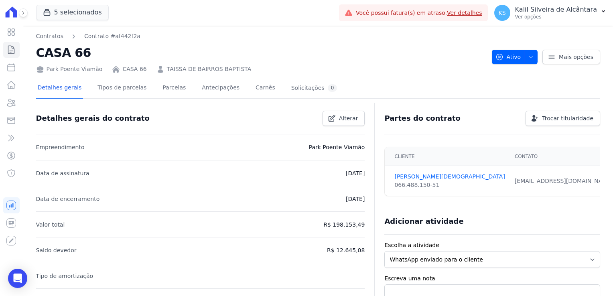
click at [175, 85] on div "Detalhes gerais Tipos de parcelas [GEOGRAPHIC_DATA] Antecipações Carnês Solicit…" at bounding box center [187, 88] width 303 height 21
click at [169, 89] on link "Parcelas" at bounding box center [174, 88] width 26 height 21
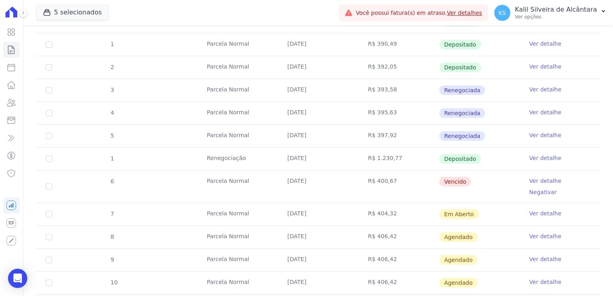
scroll to position [241, 0]
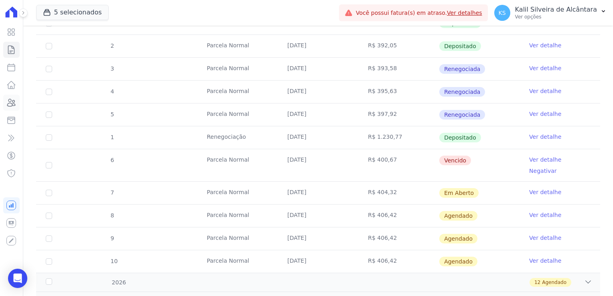
click at [12, 102] on icon at bounding box center [12, 102] width 8 height 7
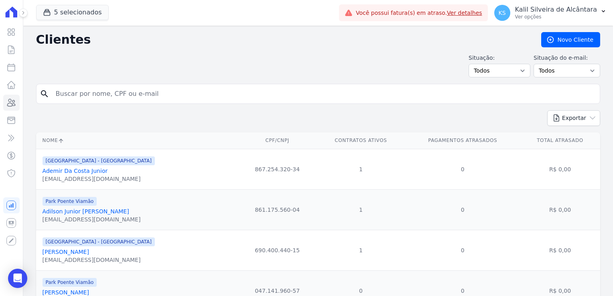
click at [137, 93] on input "search" at bounding box center [324, 94] width 546 height 16
paste input "[PERSON_NAME]"
type input "[PERSON_NAME]"
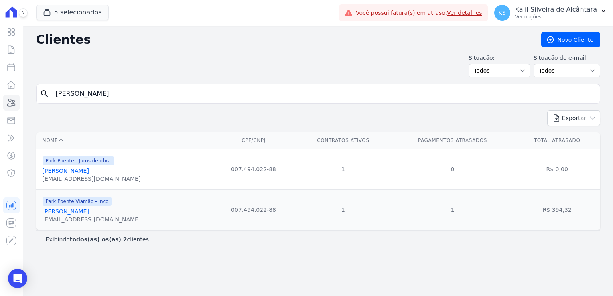
click at [85, 212] on link "[PERSON_NAME]" at bounding box center [66, 211] width 47 height 6
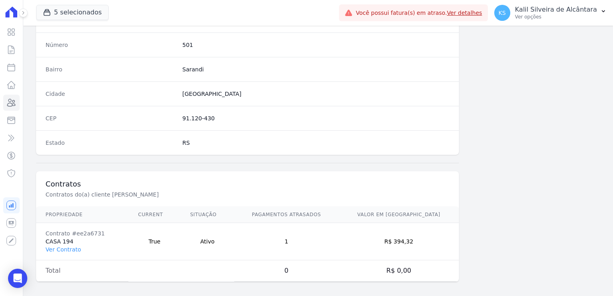
scroll to position [452, 0]
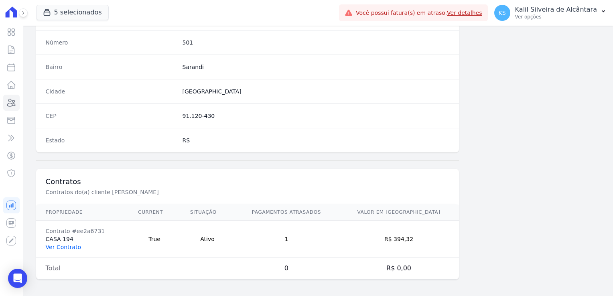
click at [55, 244] on link "Ver Contrato" at bounding box center [63, 247] width 35 height 6
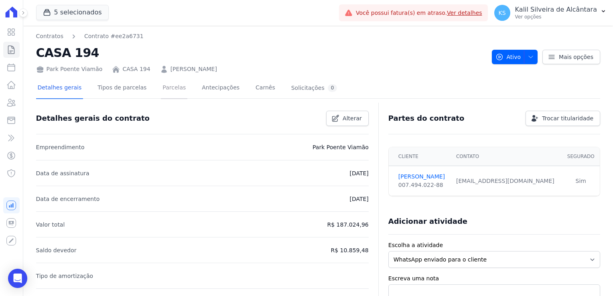
click at [161, 87] on link "Parcelas" at bounding box center [174, 88] width 26 height 21
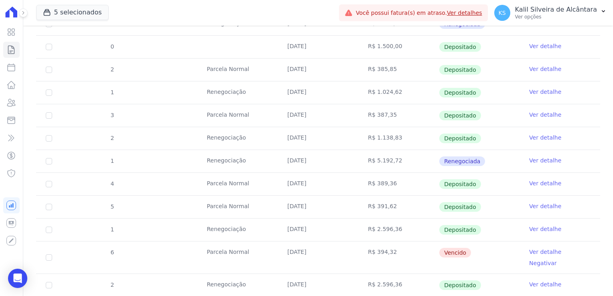
scroll to position [401, 0]
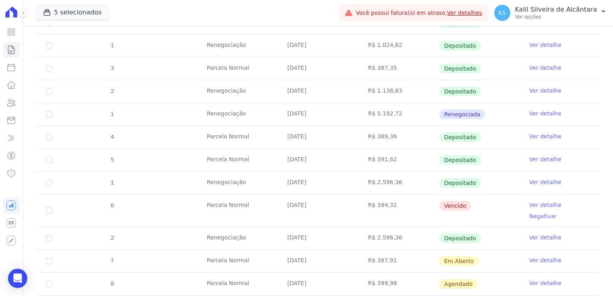
drag, startPoint x: 316, startPoint y: 203, endPoint x: 279, endPoint y: 206, distance: 37.0
click at [279, 206] on td "[DATE]" at bounding box center [318, 211] width 81 height 32
click at [20, 104] on div "Visão Geral Contratos [GEOGRAPHIC_DATA] Lotes Clientes Minha Carteira Transferê…" at bounding box center [11, 148] width 23 height 296
click at [12, 102] on icon at bounding box center [11, 103] width 10 height 10
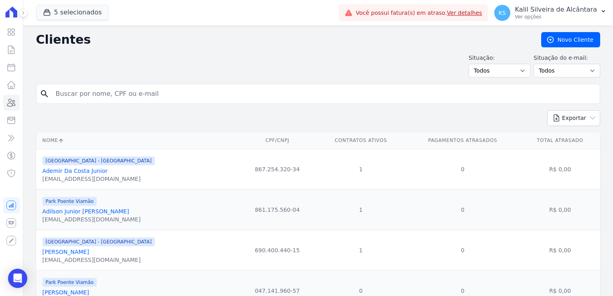
click at [85, 96] on input "search" at bounding box center [324, 94] width 546 height 16
paste input "[PERSON_NAME]"
type input "[PERSON_NAME]"
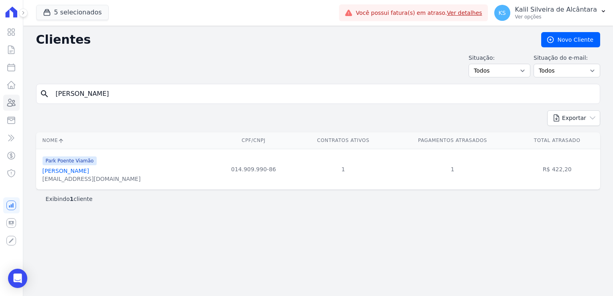
click at [89, 174] on link "[PERSON_NAME]" at bounding box center [66, 171] width 47 height 6
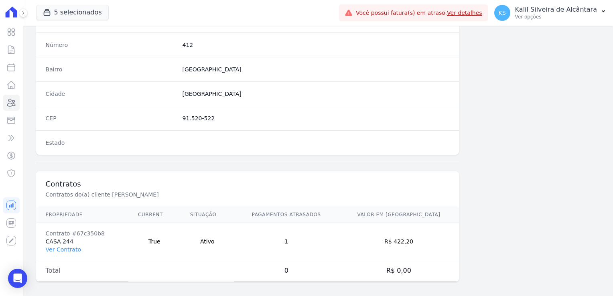
scroll to position [452, 0]
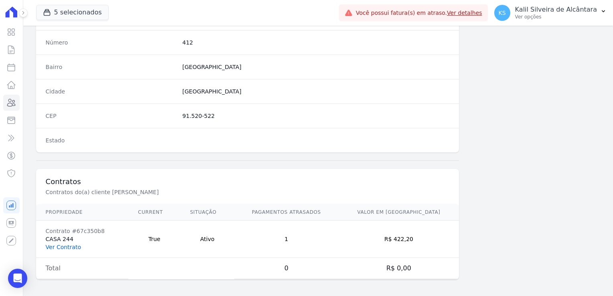
click at [71, 246] on link "Ver Contrato" at bounding box center [63, 247] width 35 height 6
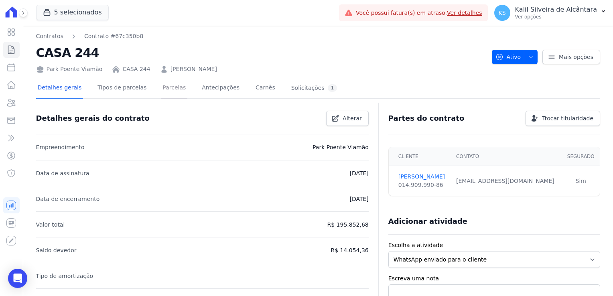
click at [163, 90] on link "Parcelas" at bounding box center [174, 88] width 26 height 21
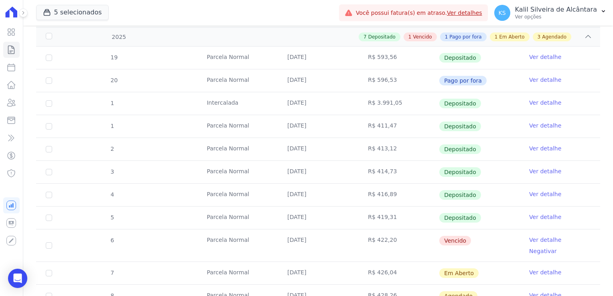
scroll to position [241, 0]
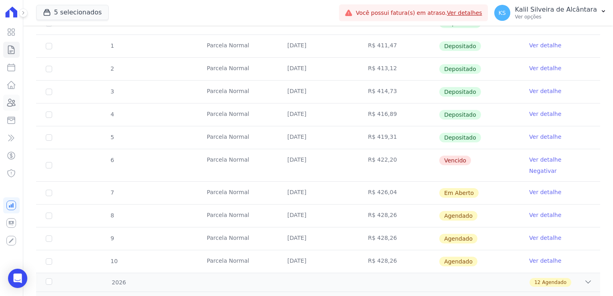
click at [10, 108] on link "Clientes" at bounding box center [11, 103] width 16 height 16
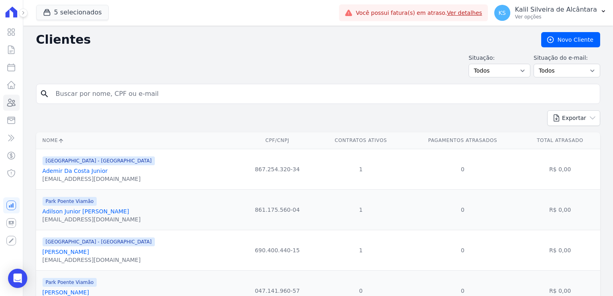
click at [116, 92] on input "search" at bounding box center [324, 94] width 546 height 16
paste input "[MEDICAL_DATA][PERSON_NAME]"
type input "[MEDICAL_DATA][PERSON_NAME]"
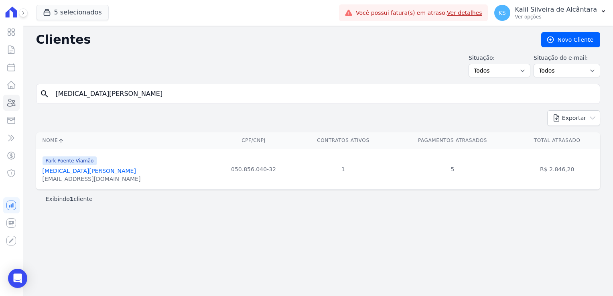
click at [67, 173] on link "[MEDICAL_DATA][PERSON_NAME]" at bounding box center [90, 171] width 94 height 6
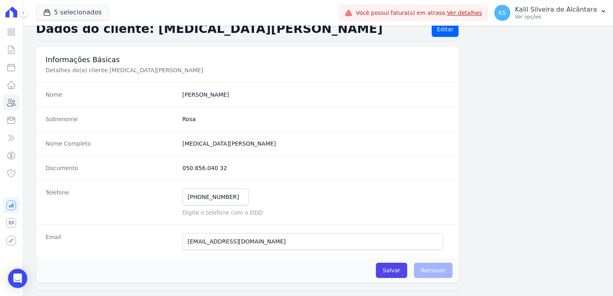
scroll to position [40, 0]
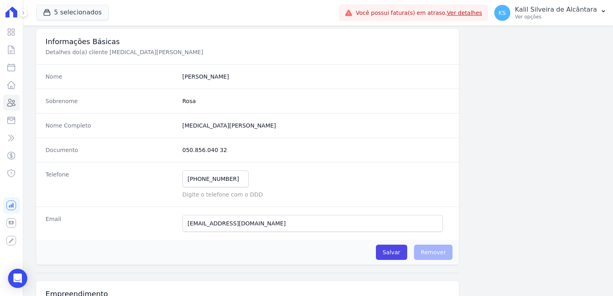
drag, startPoint x: 218, startPoint y: 145, endPoint x: 238, endPoint y: 157, distance: 22.9
click at [238, 157] on div "Documento 050.856.040 32" at bounding box center [247, 150] width 423 height 24
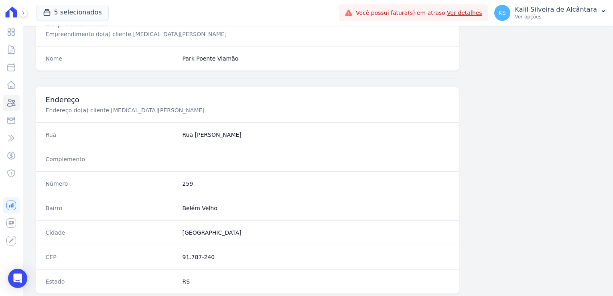
scroll to position [401, 0]
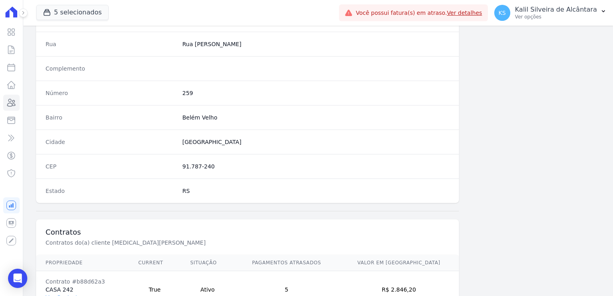
click at [186, 94] on dd "259" at bounding box center [316, 93] width 267 height 8
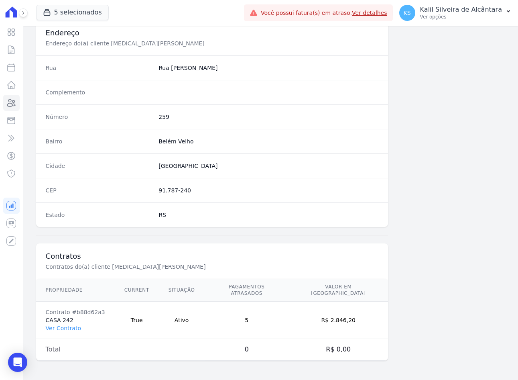
scroll to position [371, 0]
